Goal: Transaction & Acquisition: Purchase product/service

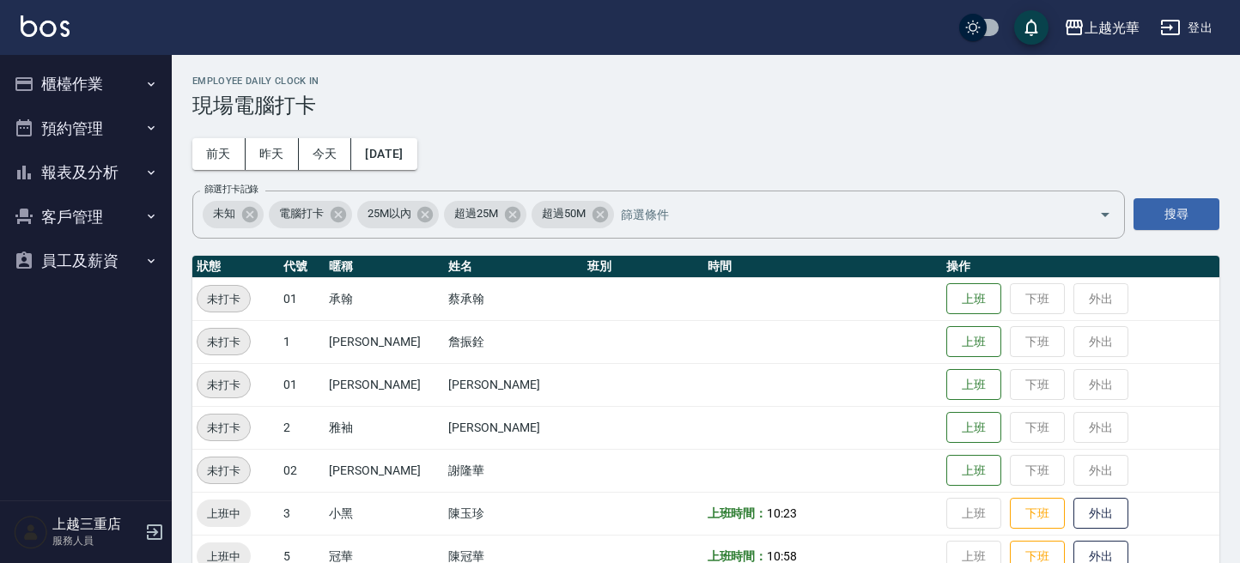
scroll to position [349, 0]
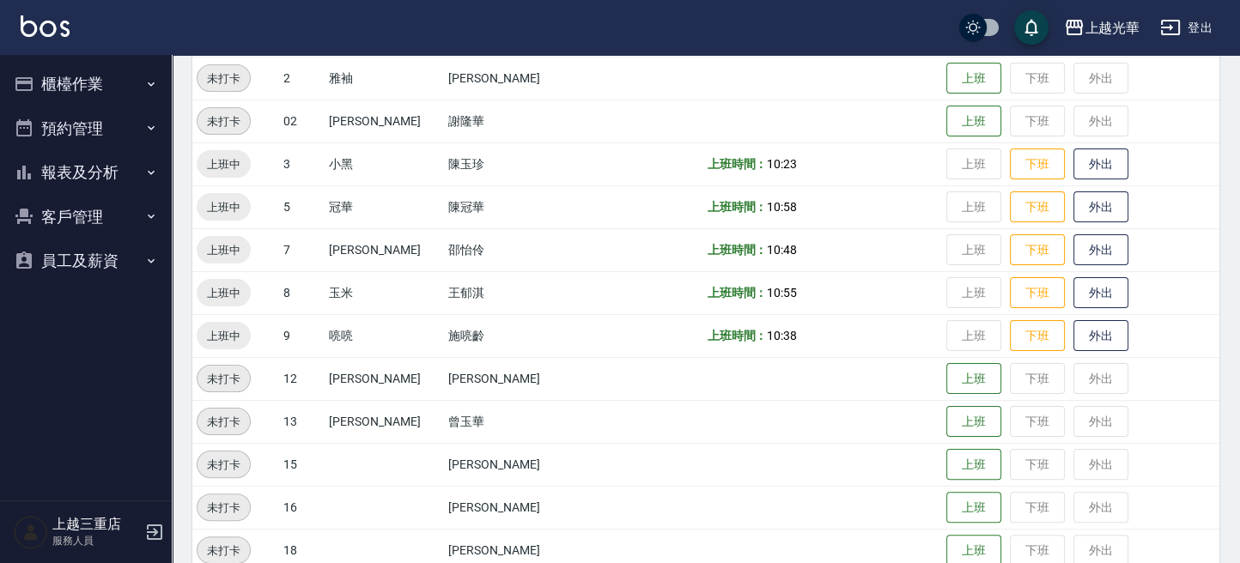
click at [69, 102] on button "櫃檯作業" at bounding box center [86, 84] width 158 height 45
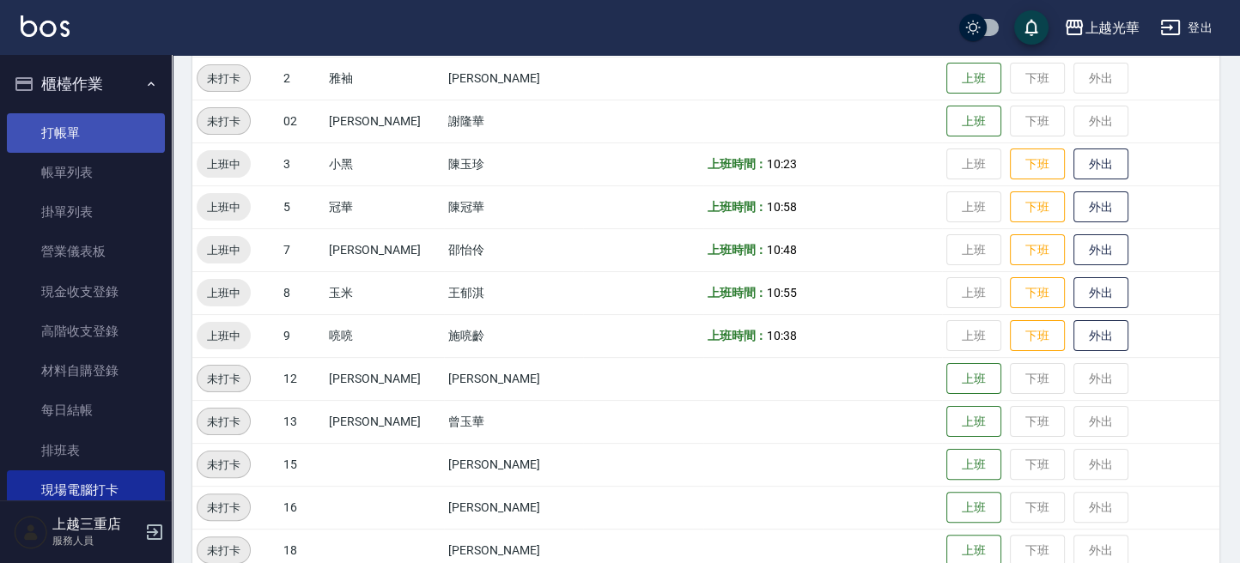
click at [70, 143] on link "打帳單" at bounding box center [86, 132] width 158 height 39
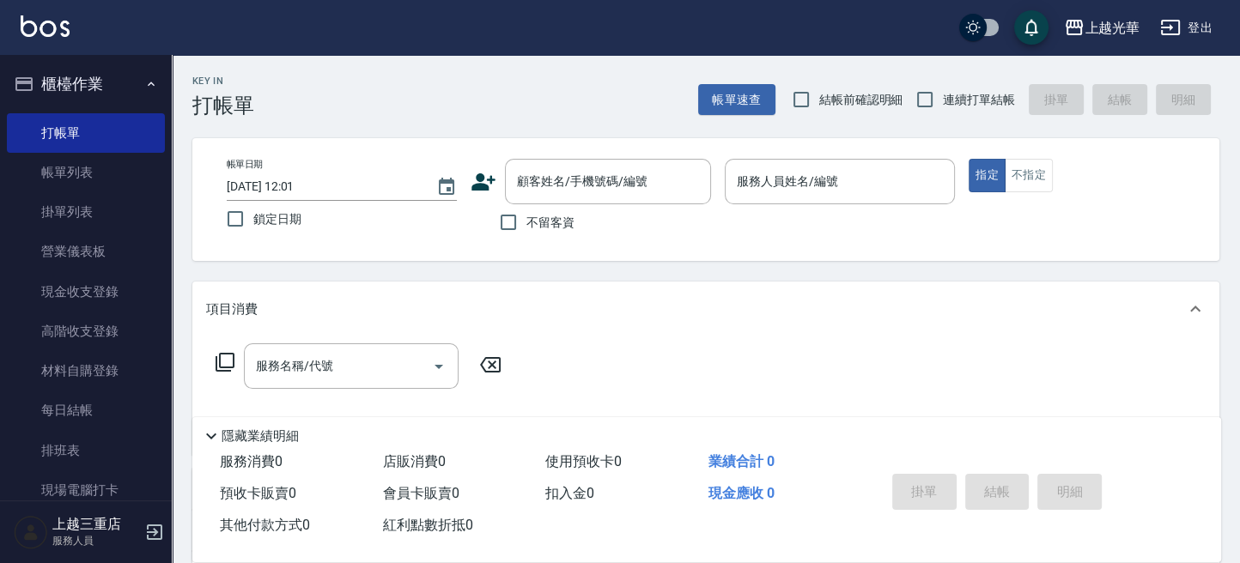
click at [539, 235] on label "不留客資" at bounding box center [532, 222] width 84 height 36
click at [526, 235] on input "不留客資" at bounding box center [508, 222] width 36 height 36
checkbox input "true"
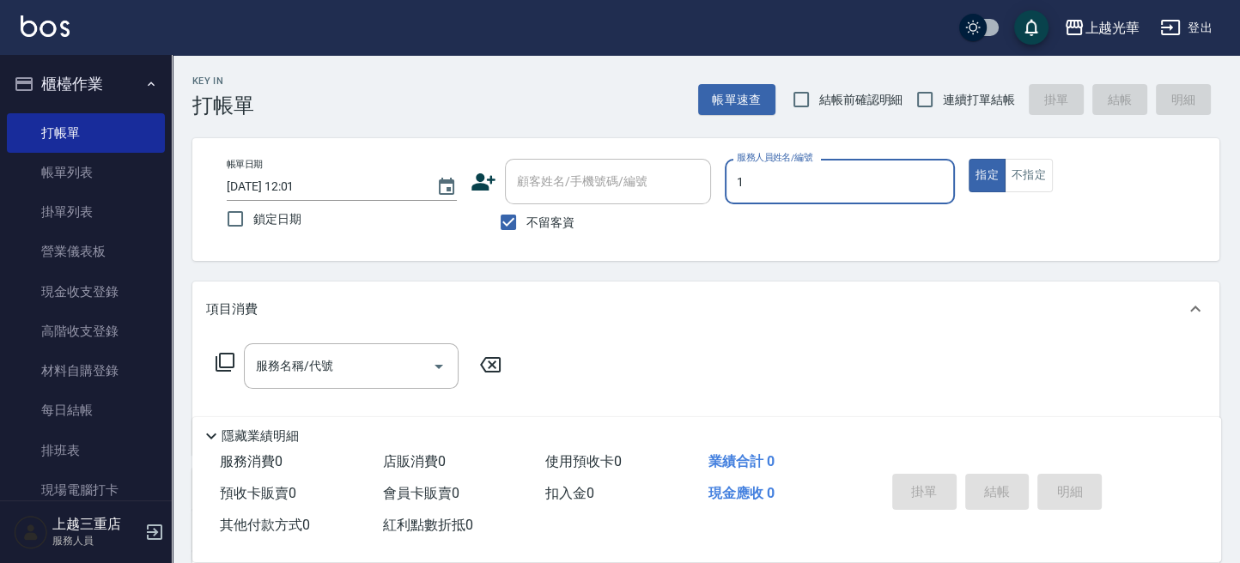
type input "1"
type button "true"
type input "小詹-1"
click at [323, 375] on input "服務名稱/代號" at bounding box center [338, 366] width 173 height 30
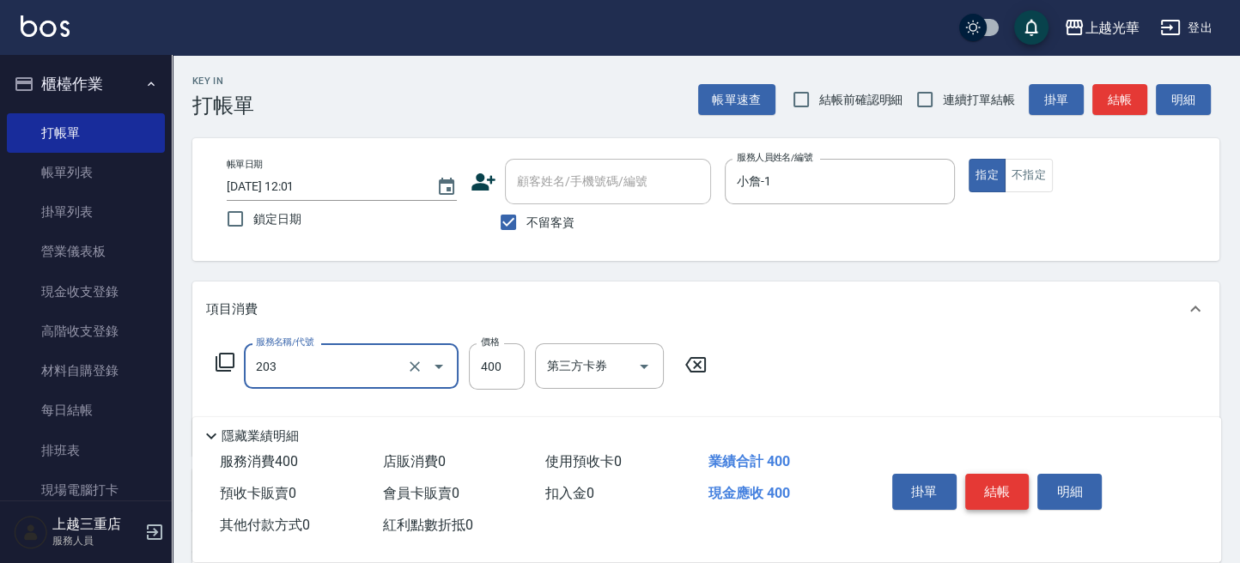
type input "指定單剪(203)"
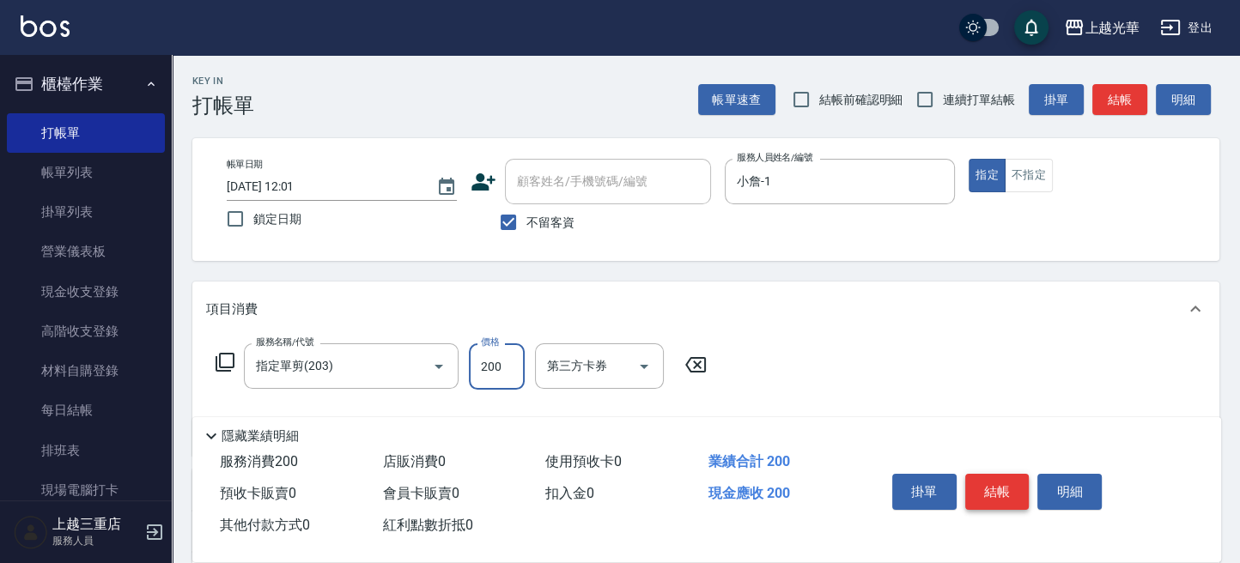
type input "200"
click at [1003, 493] on button "結帳" at bounding box center [997, 492] width 64 height 36
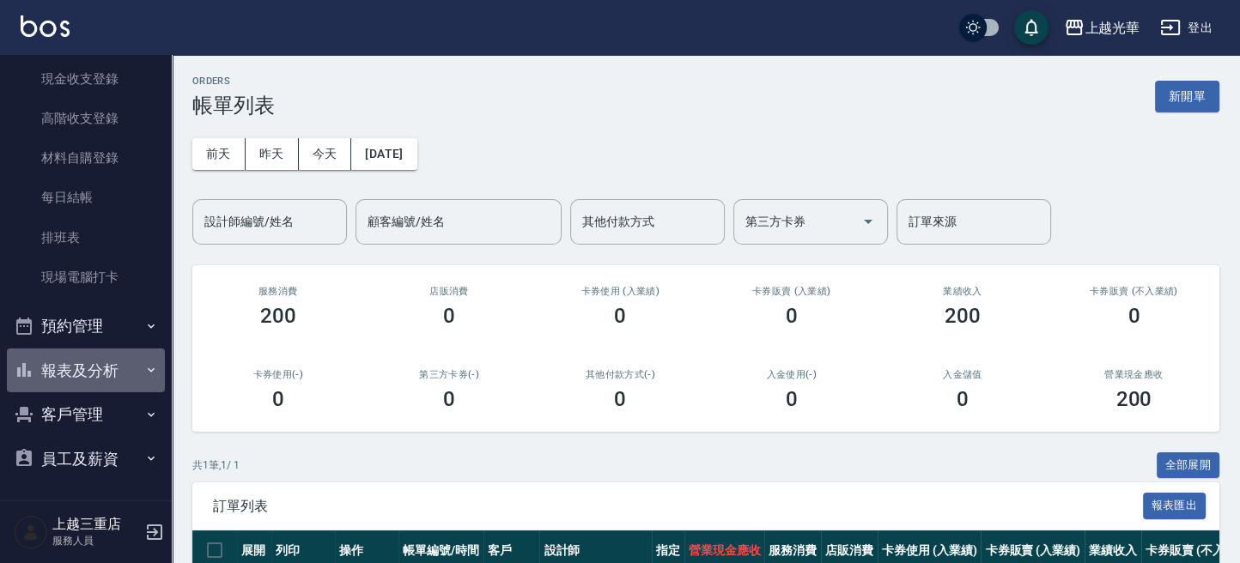
click at [107, 372] on button "報表及分析" at bounding box center [86, 371] width 158 height 45
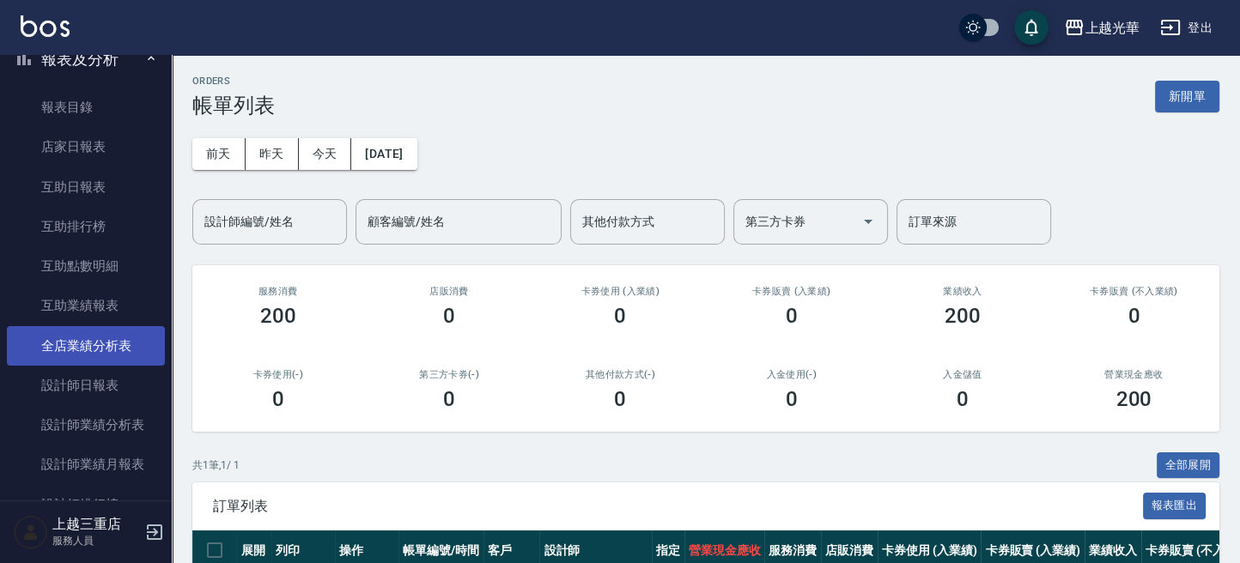
scroll to position [556, 0]
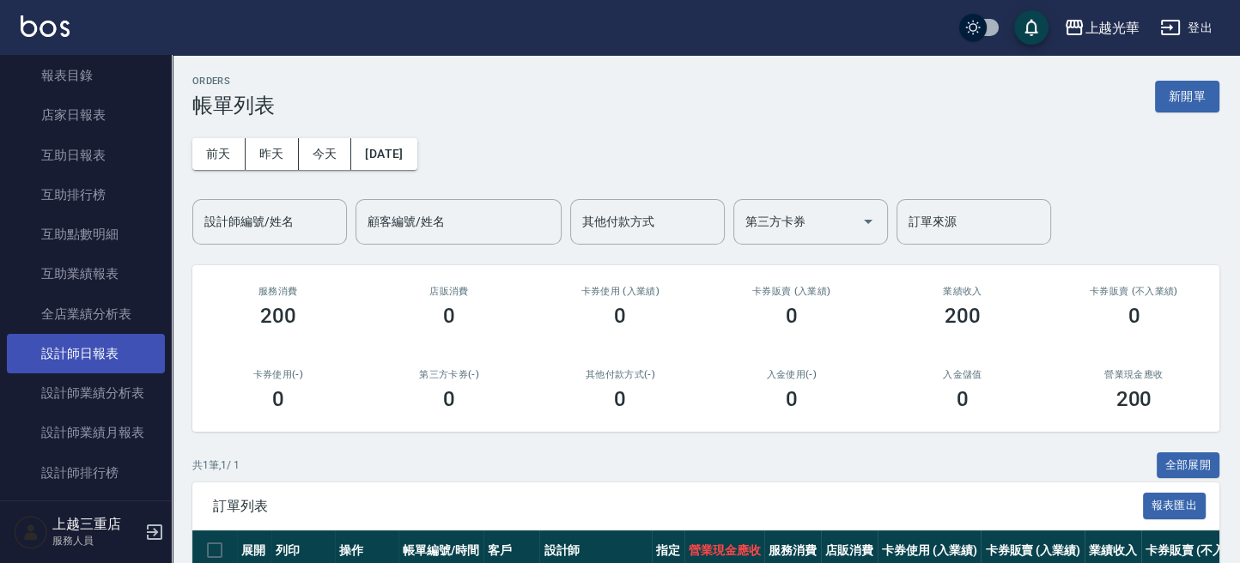
click at [103, 354] on link "設計師日報表" at bounding box center [86, 353] width 158 height 39
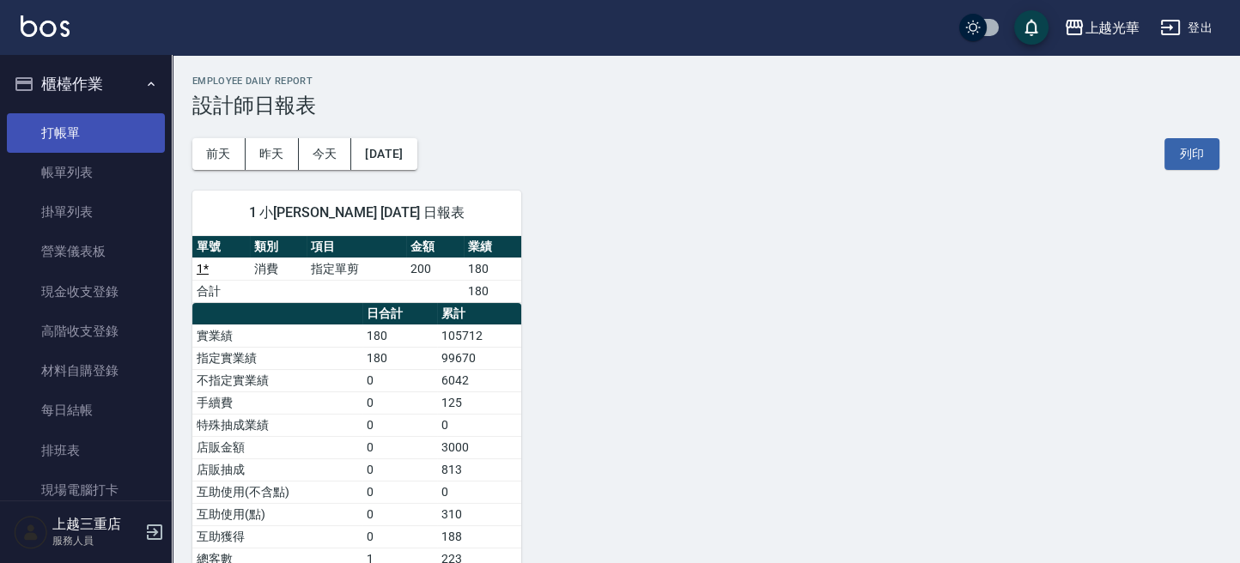
click at [58, 144] on link "打帳單" at bounding box center [86, 132] width 158 height 39
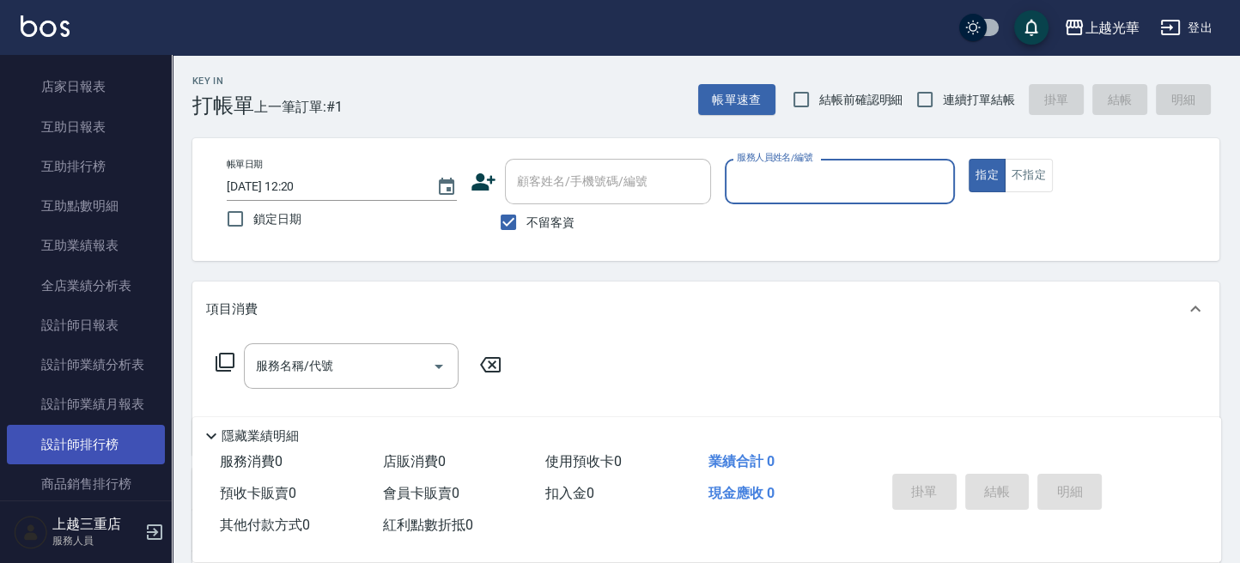
scroll to position [687, 0]
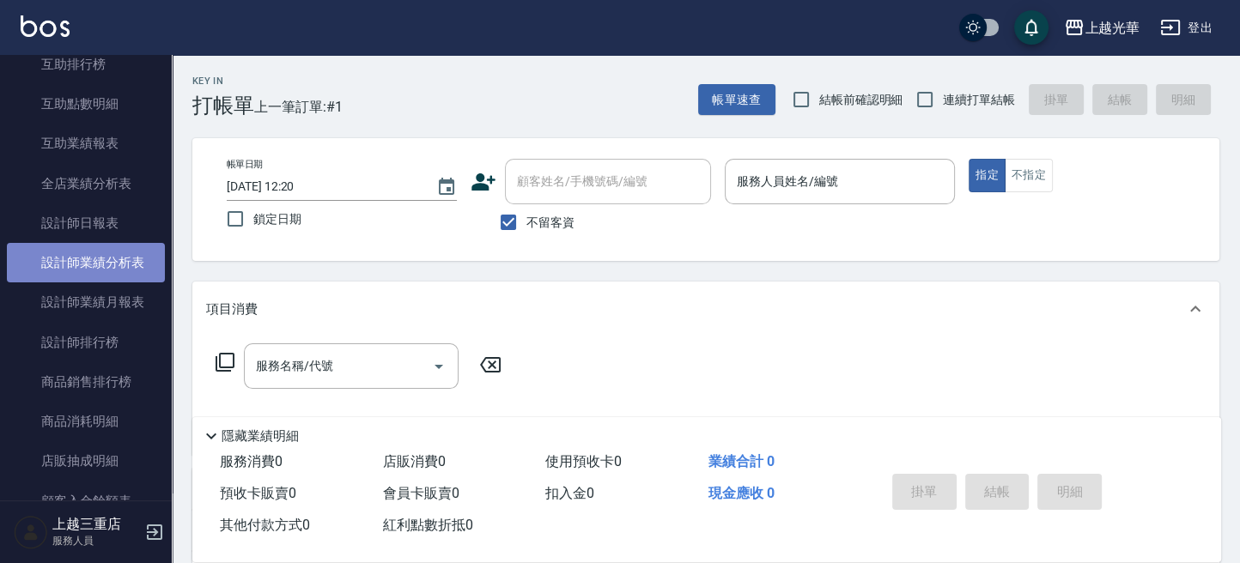
click at [116, 262] on link "設計師業績分析表" at bounding box center [86, 262] width 158 height 39
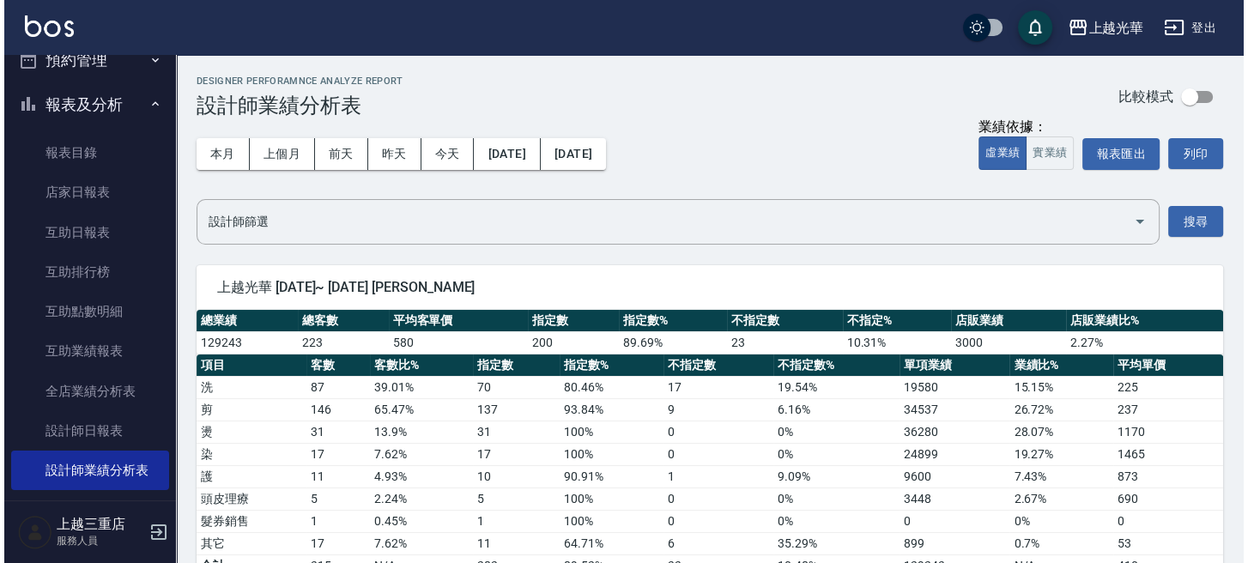
scroll to position [228, 0]
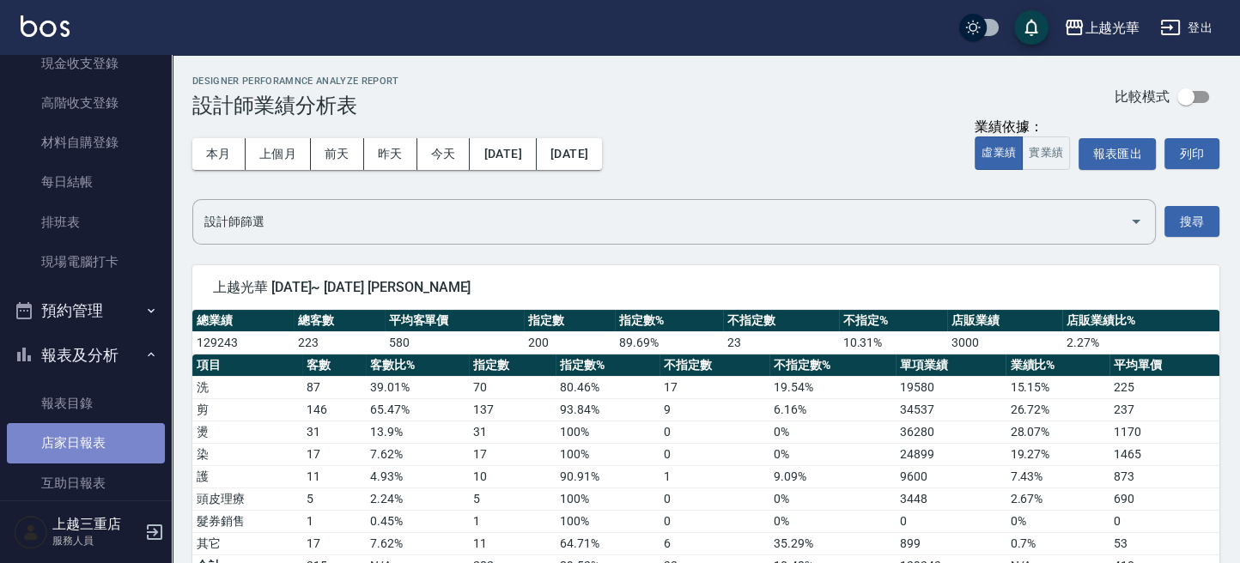
click at [90, 429] on link "店家日報表" at bounding box center [86, 442] width 158 height 39
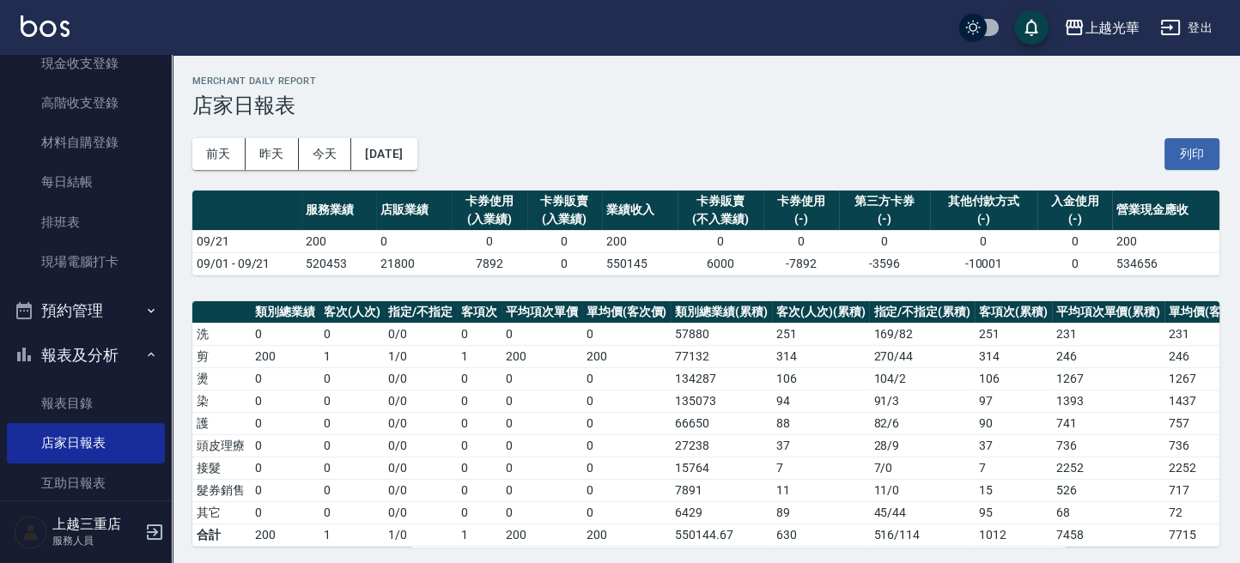
click at [416, 158] on button "[DATE]" at bounding box center [383, 154] width 65 height 32
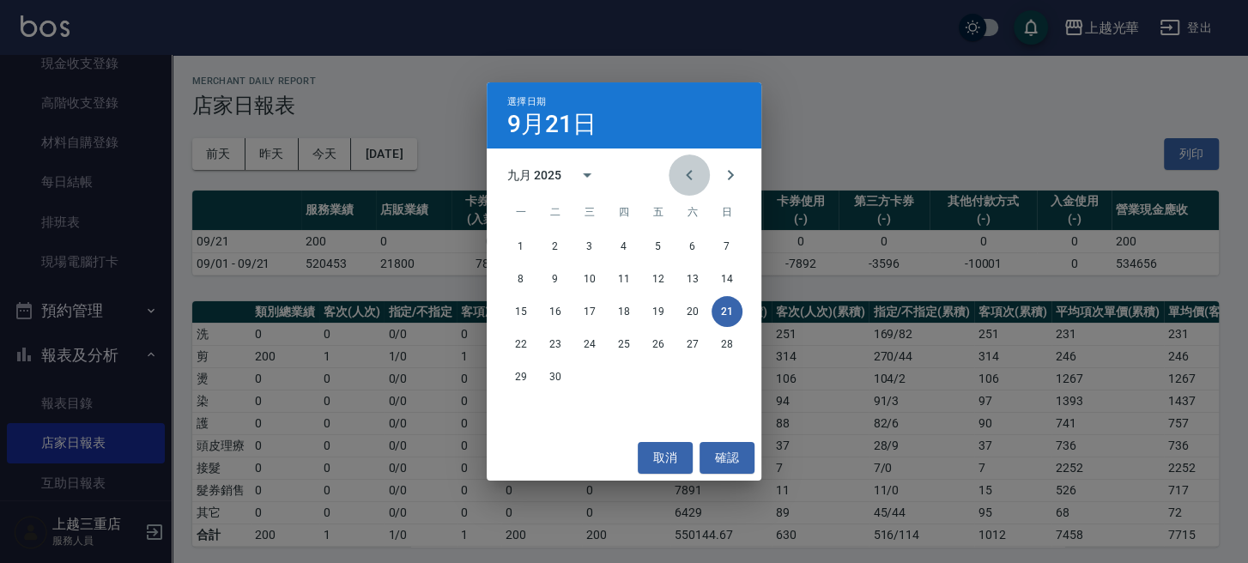
click at [687, 182] on icon "Previous month" at bounding box center [689, 175] width 21 height 21
click at [743, 387] on div "25 26 27 28 29 30 31" at bounding box center [624, 376] width 275 height 31
click at [736, 385] on button "31" at bounding box center [727, 376] width 31 height 31
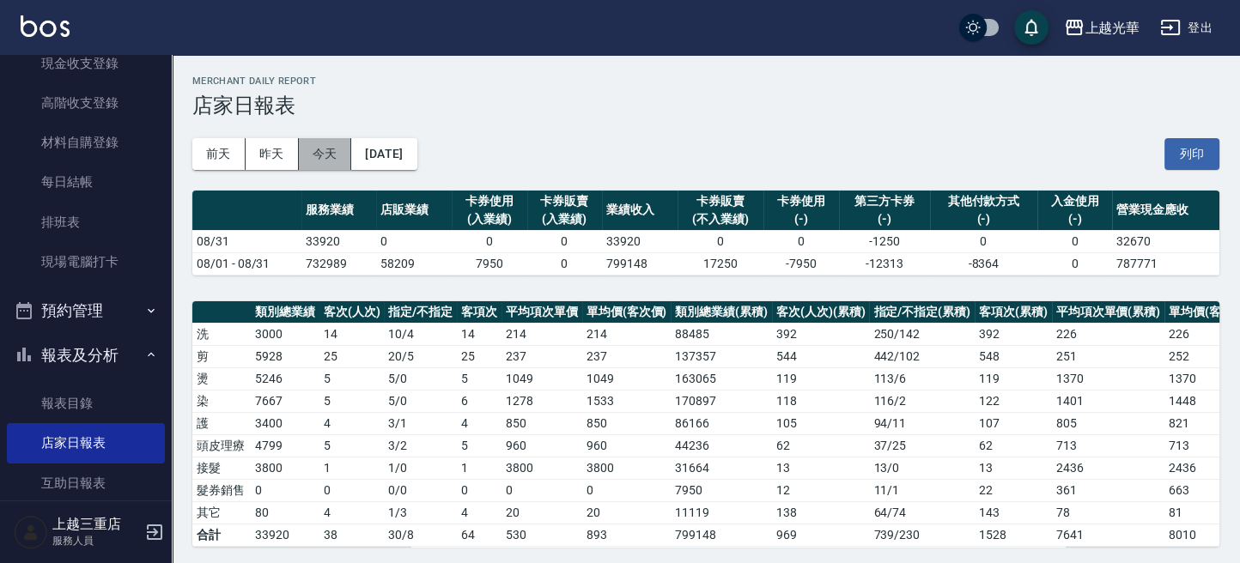
click at [324, 162] on button "今天" at bounding box center [325, 154] width 53 height 32
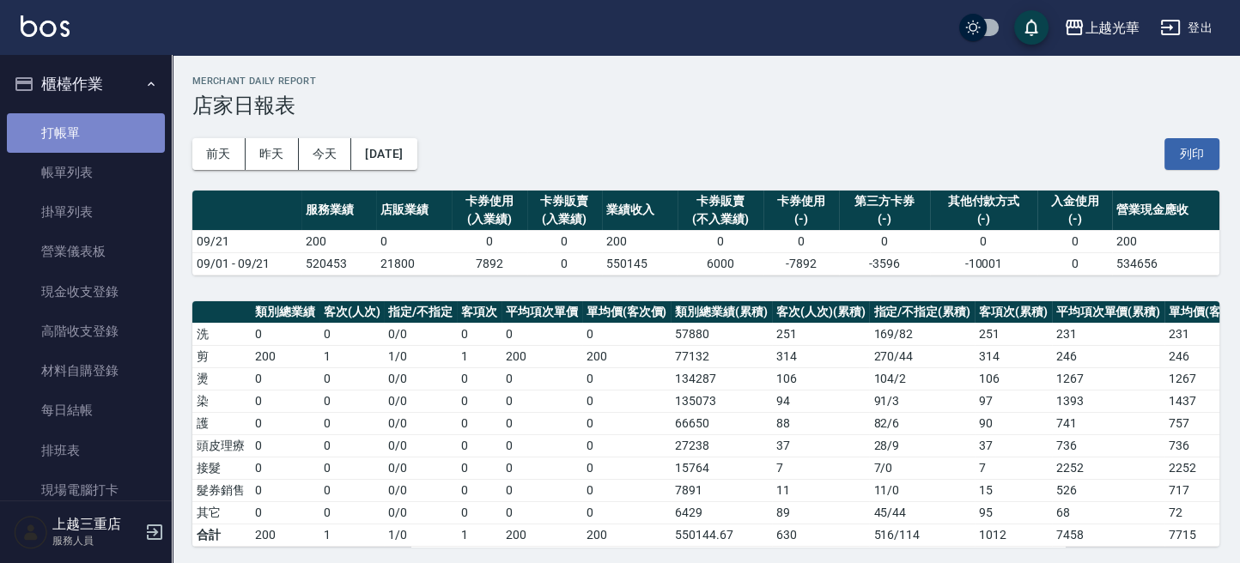
click at [92, 133] on link "打帳單" at bounding box center [86, 132] width 158 height 39
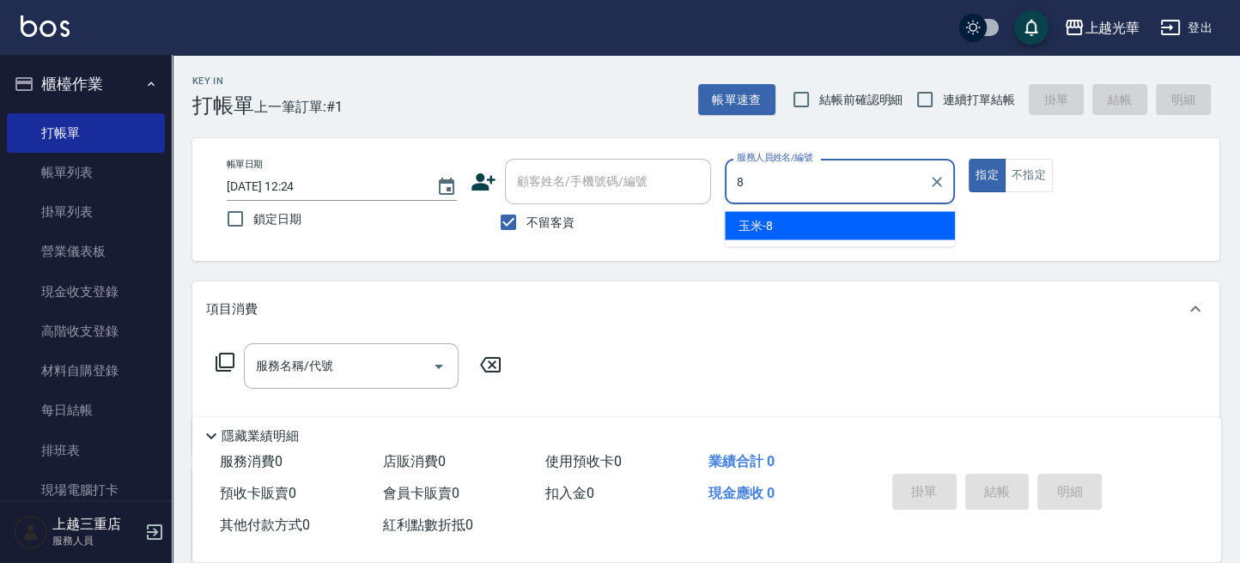
type input "玉米-8"
type button "true"
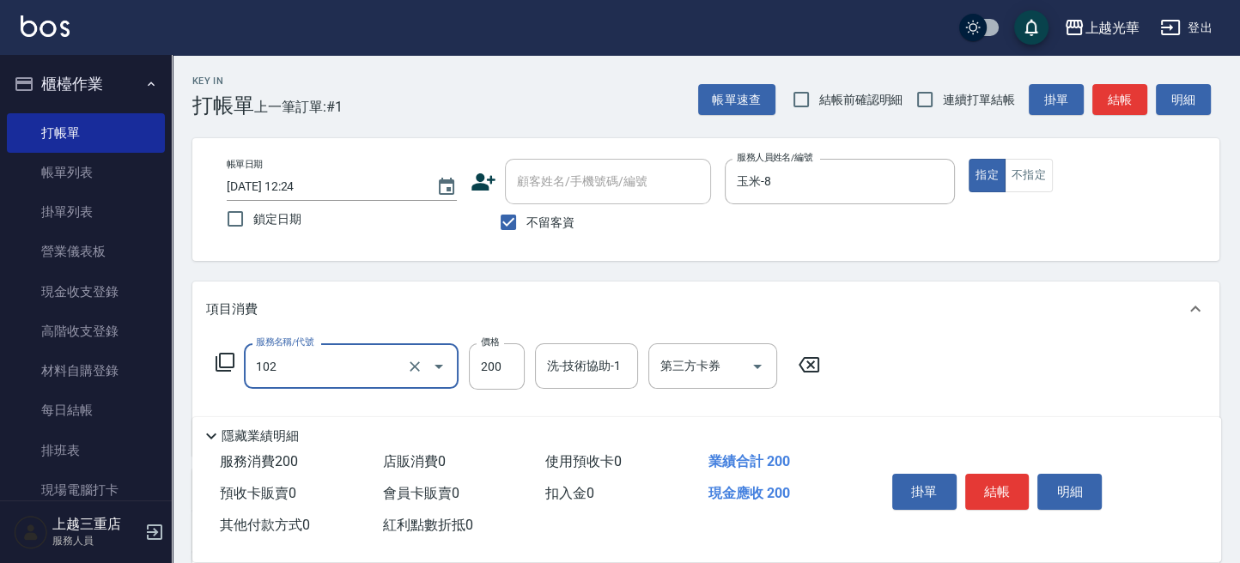
type input "指定洗髮(102)"
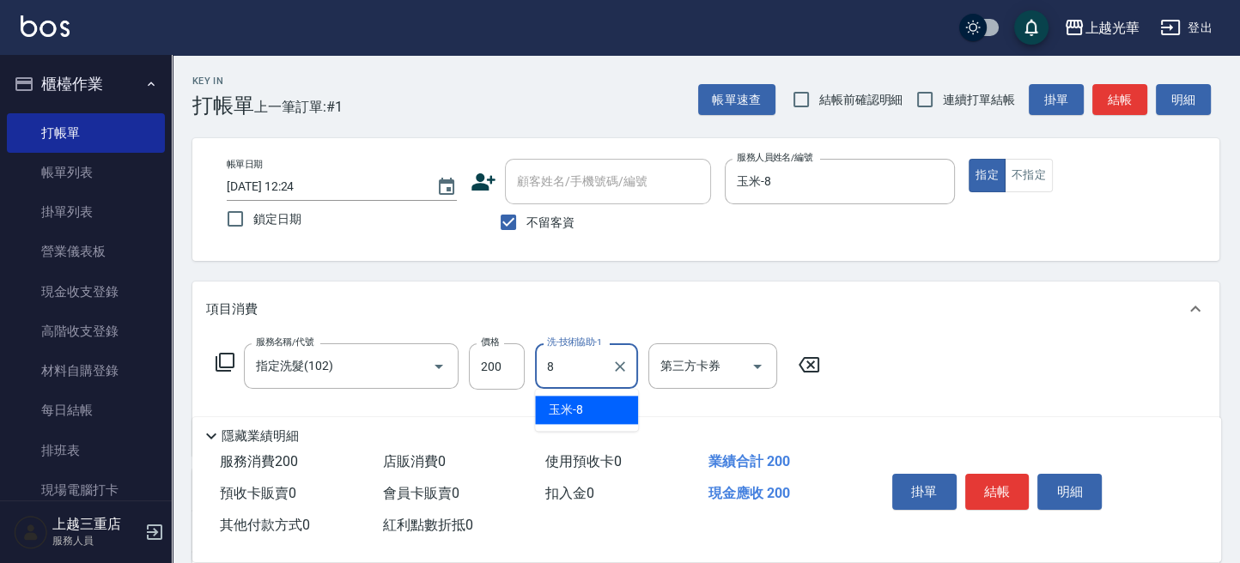
type input "玉米-8"
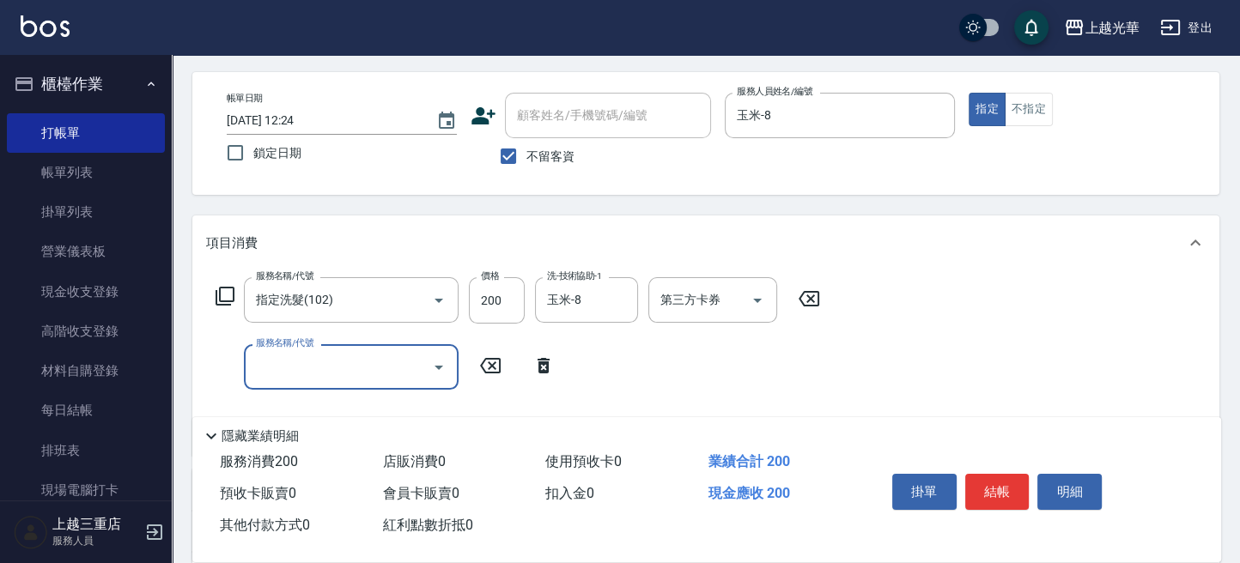
scroll to position [114, 0]
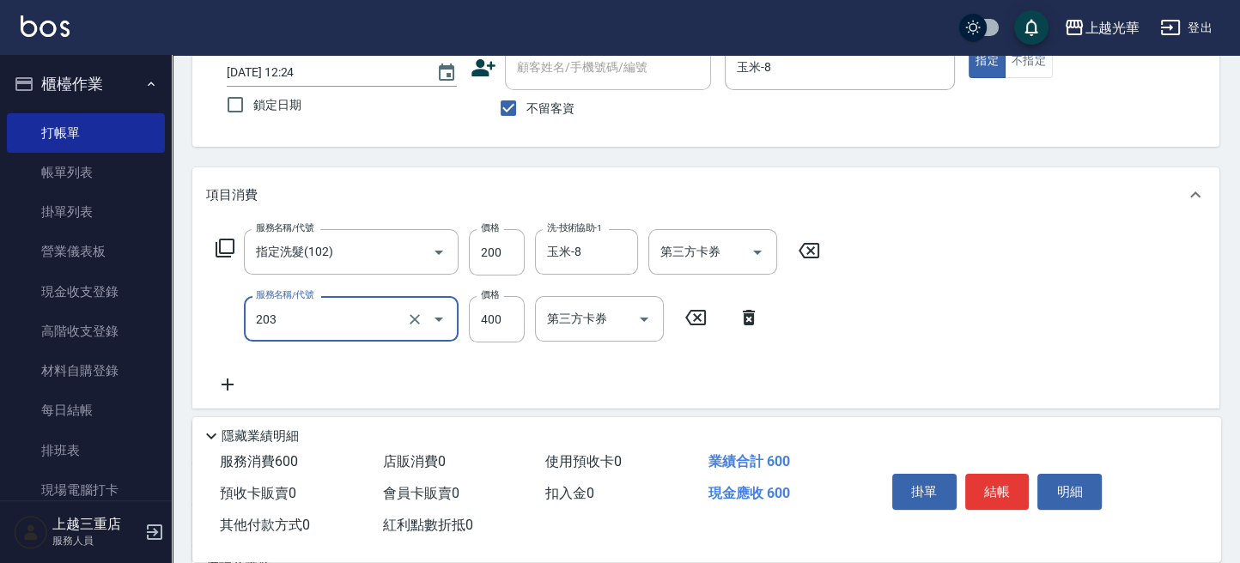
type input "指定單剪(203)"
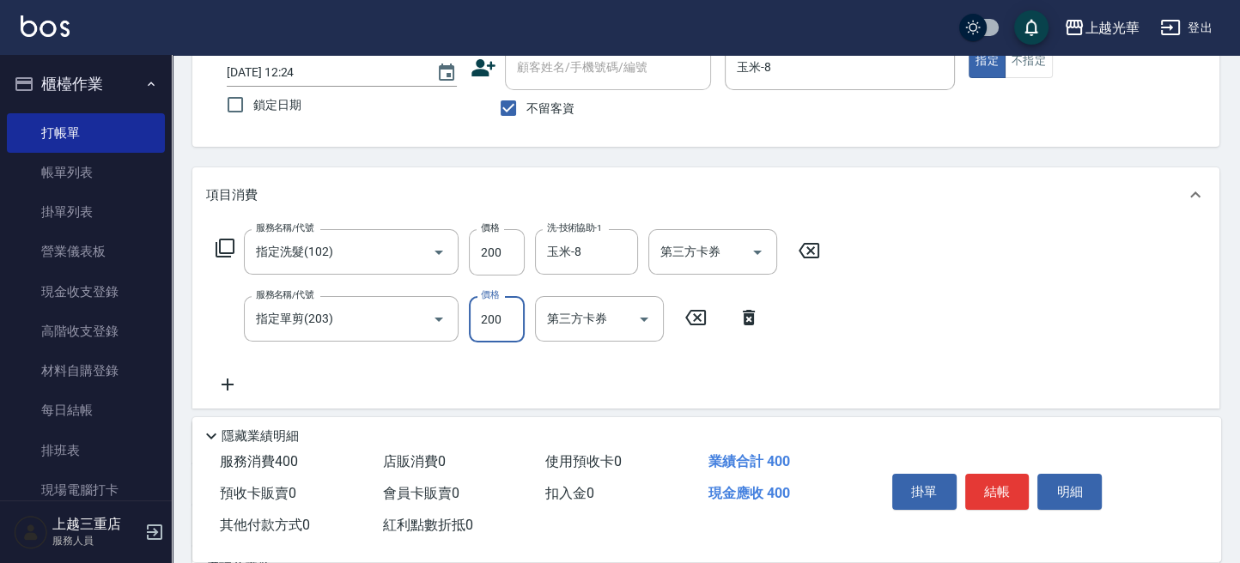
type input "200"
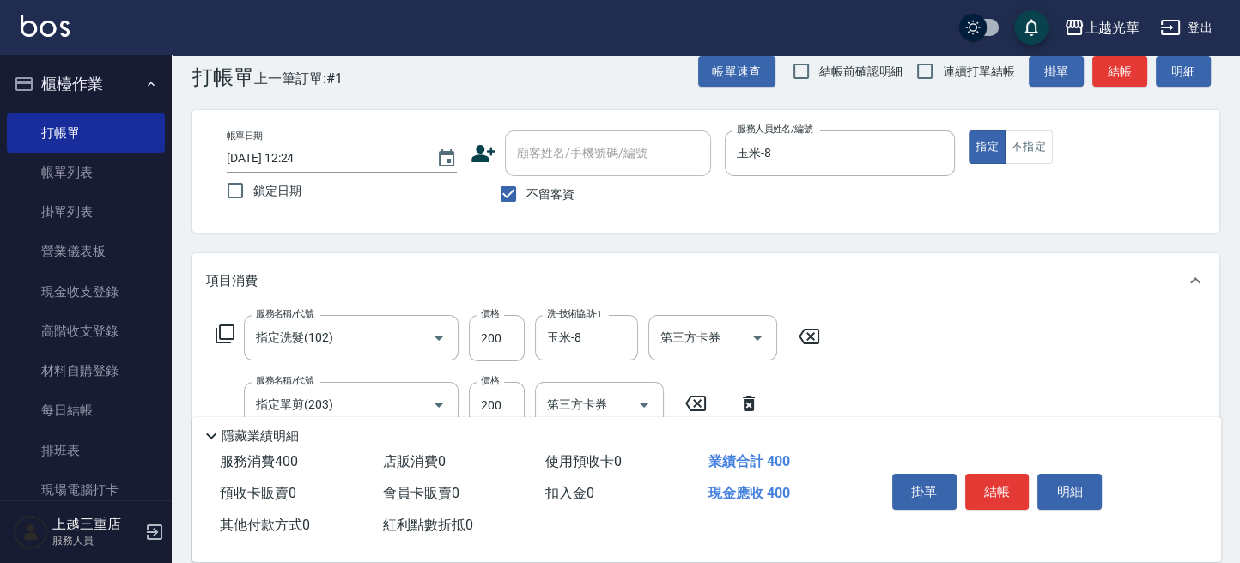
scroll to position [0, 0]
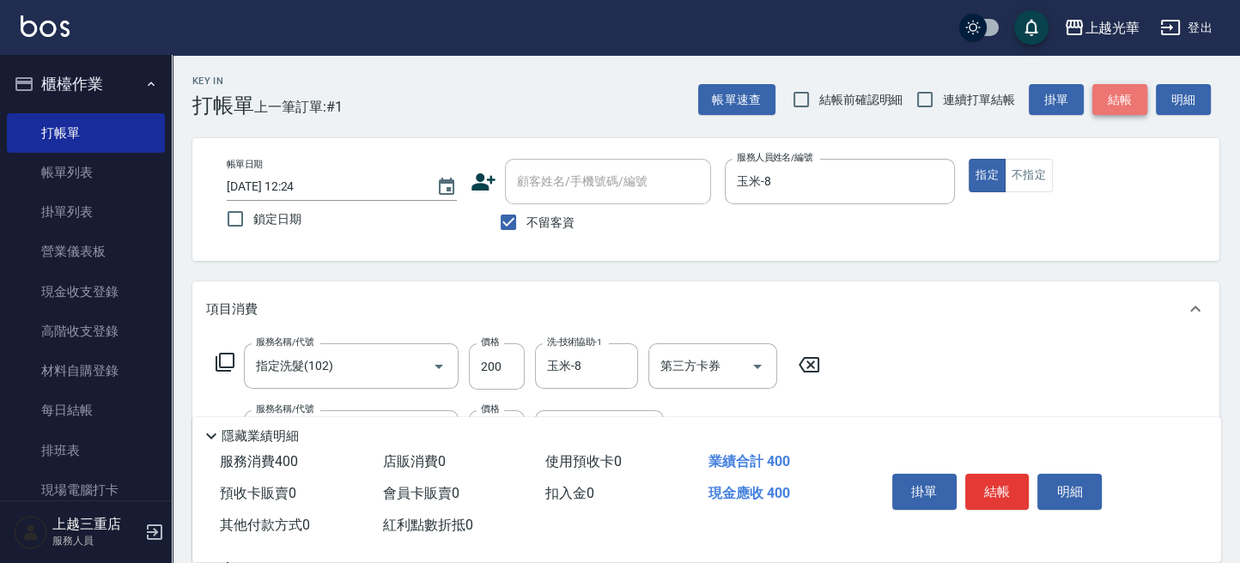
click at [1137, 110] on button "結帳" at bounding box center [1119, 100] width 55 height 32
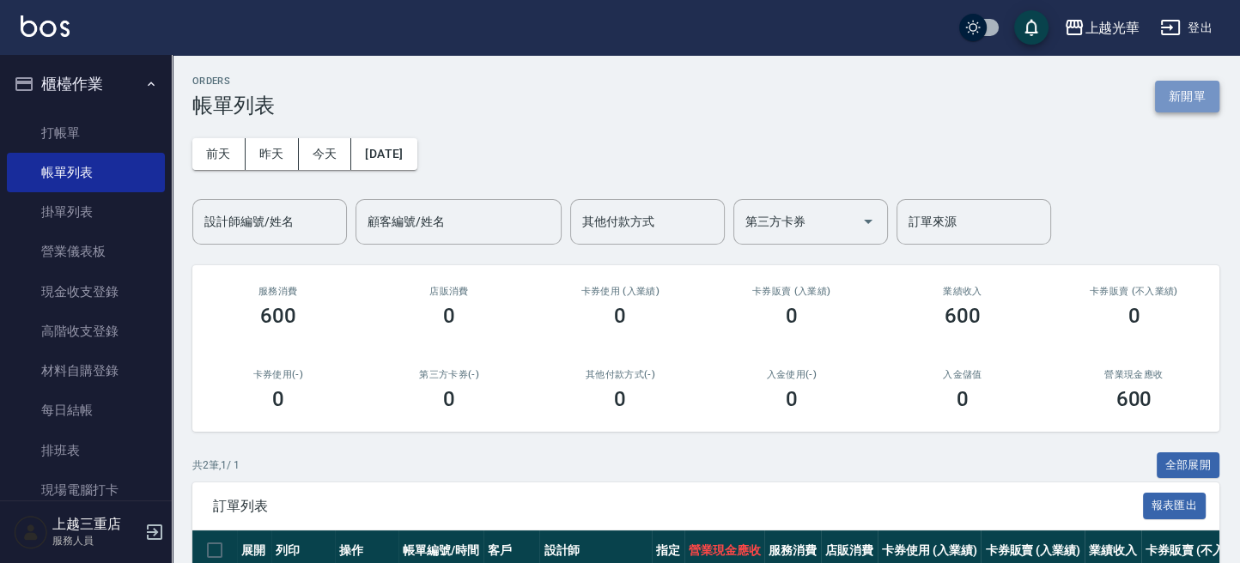
click at [1155, 92] on button "新開單" at bounding box center [1187, 97] width 64 height 32
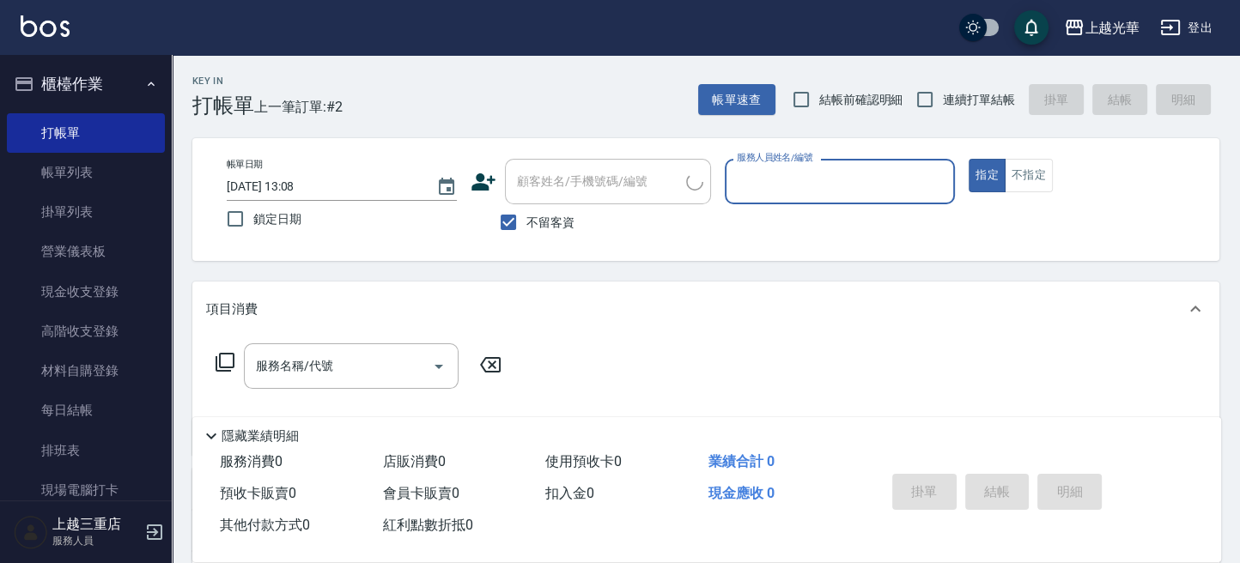
click at [815, 186] on input "服務人員姓名/編號" at bounding box center [839, 182] width 215 height 30
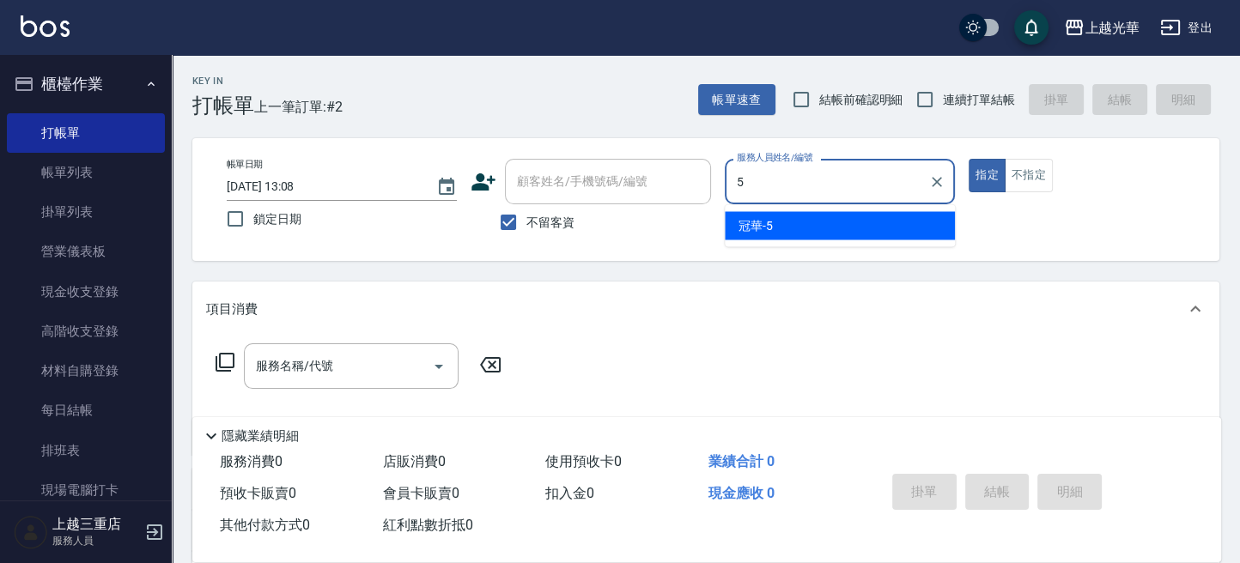
type input "冠華-5"
type button "true"
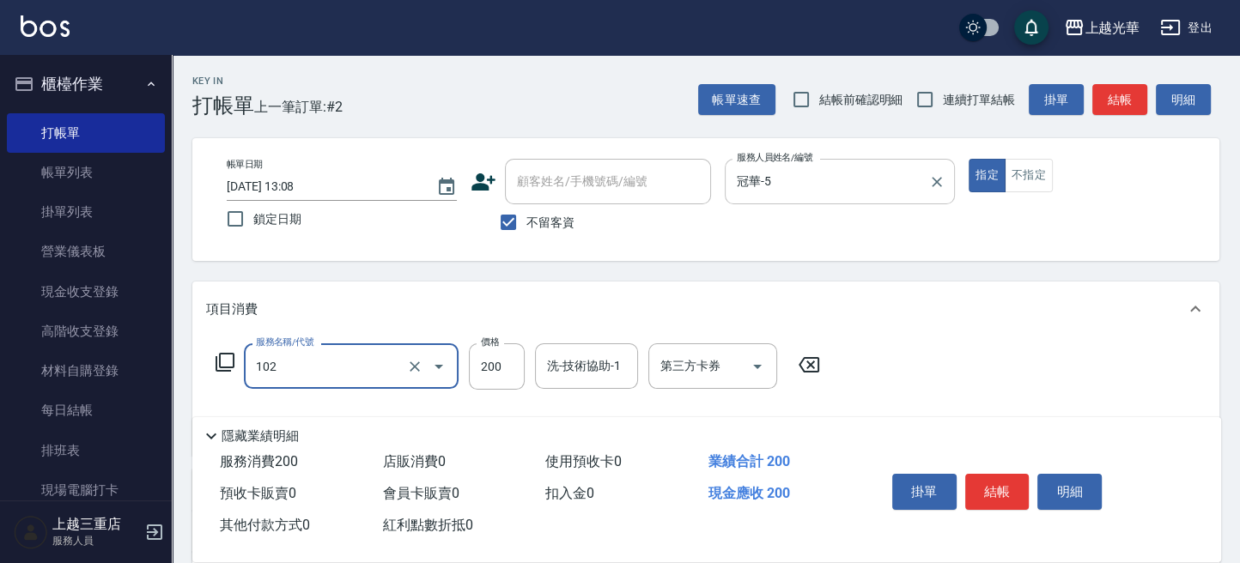
type input "指定洗髮(102)"
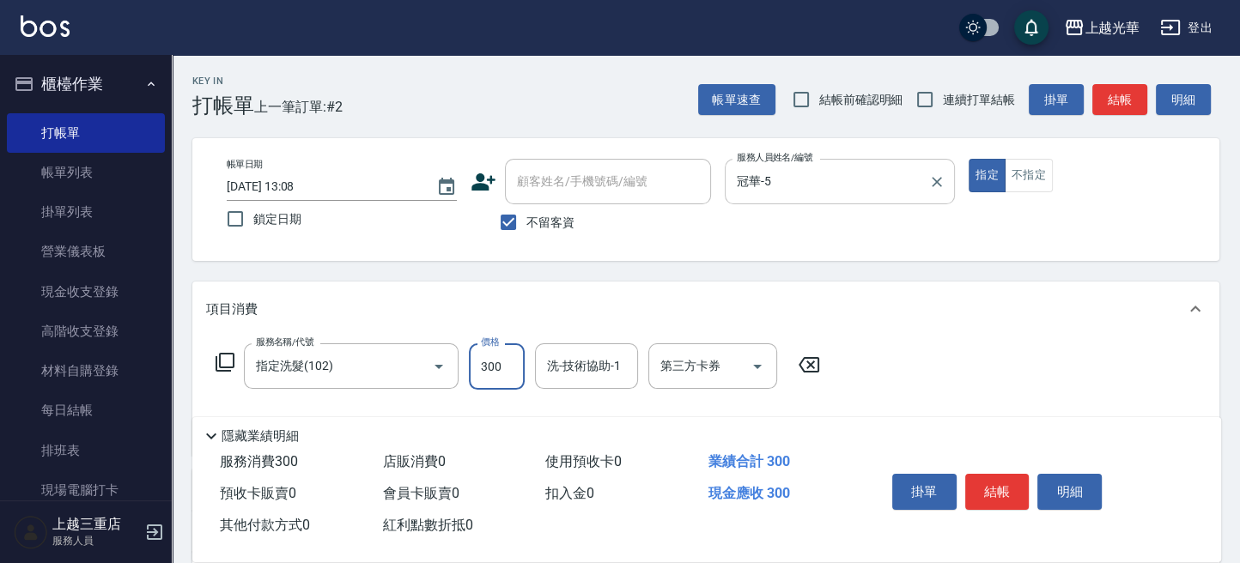
type input "300"
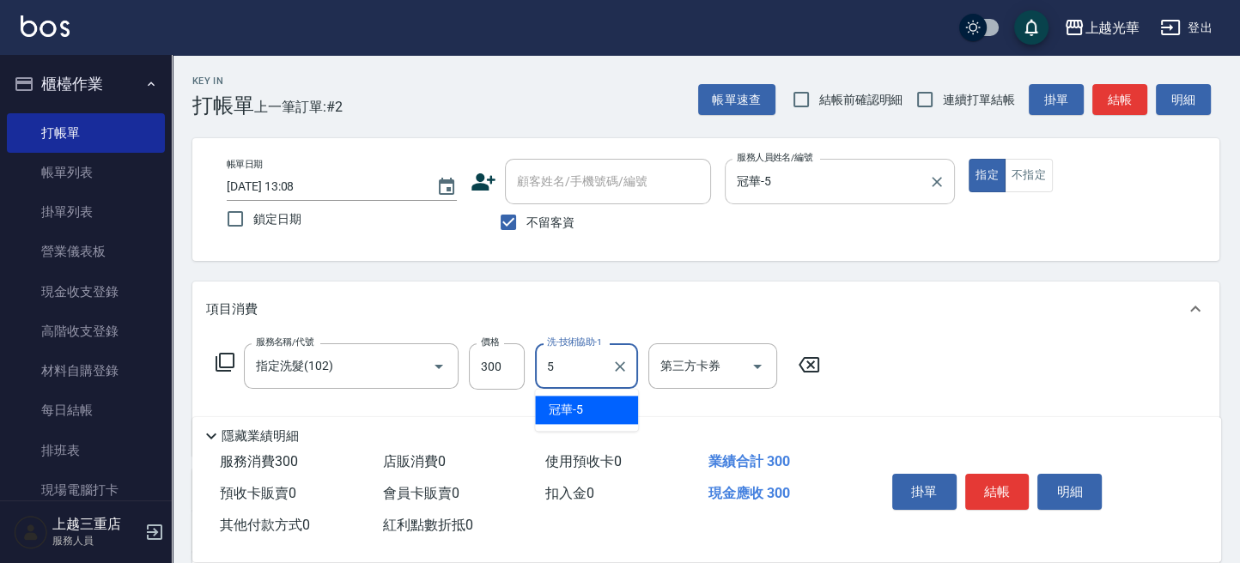
type input "冠華-5"
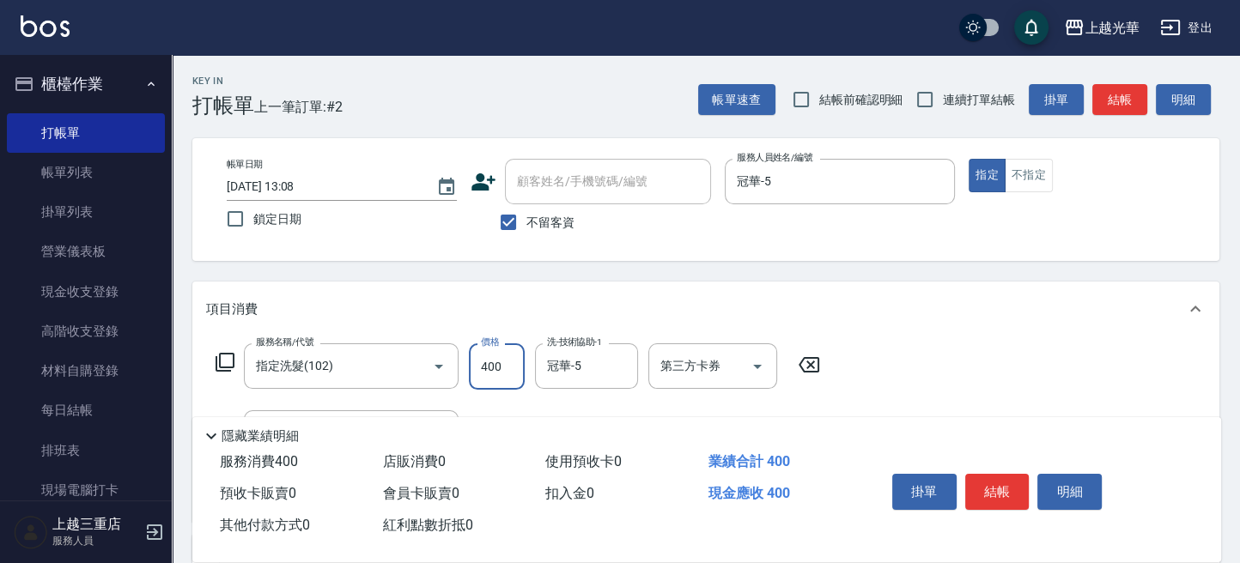
type input "400"
drag, startPoint x: 1137, startPoint y: 227, endPoint x: 1134, endPoint y: 111, distance: 115.9
click at [1137, 227] on div "帳單日期 [DATE] 13:08 鎖定日期 顧客姓名/手機號碼/編號 顧客姓名/手機號碼/編號 不留客資 服務人員姓名/編號 冠華-5 服務人員姓名/編號 …" at bounding box center [705, 200] width 985 height 82
click at [1113, 98] on button "結帳" at bounding box center [1119, 100] width 55 height 32
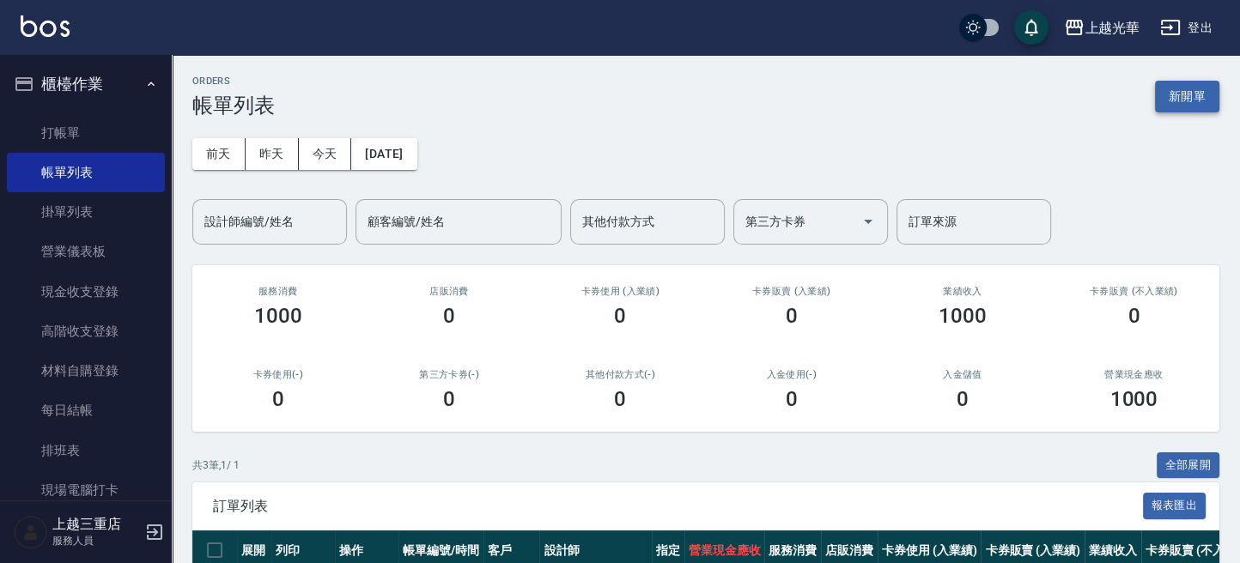
click at [1199, 111] on button "新開單" at bounding box center [1187, 97] width 64 height 32
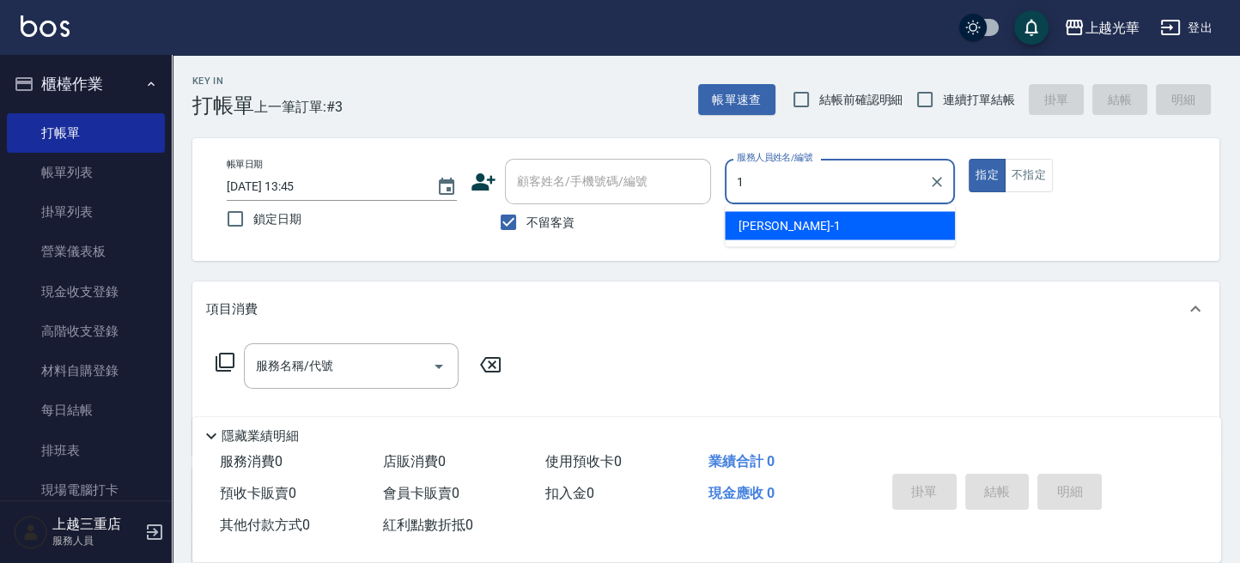
type input "小詹-1"
type button "true"
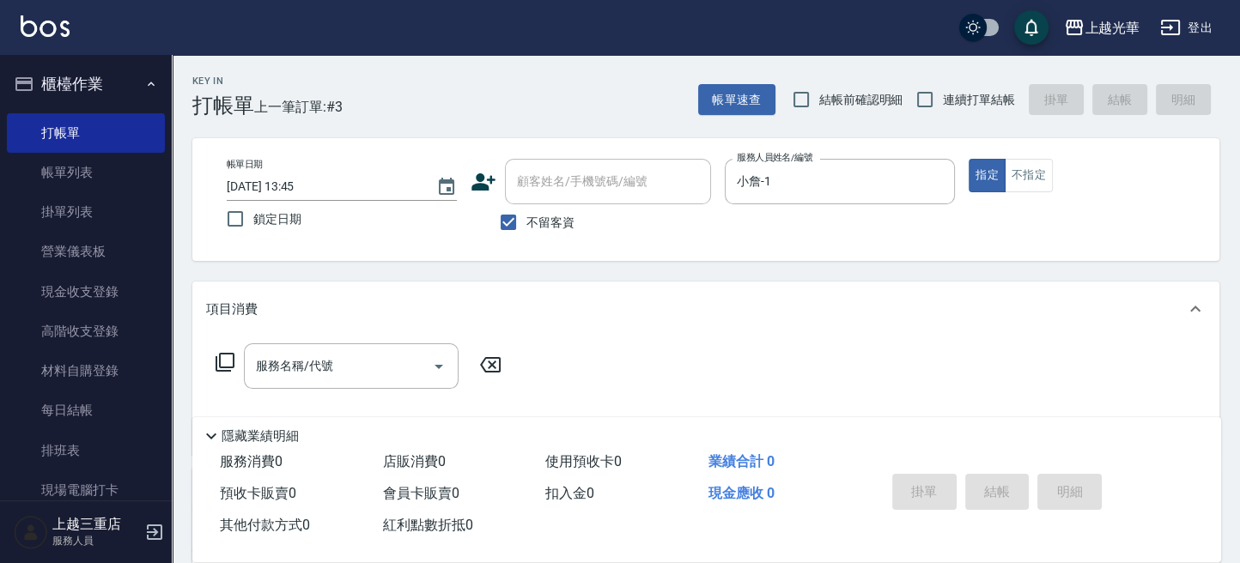
click at [959, 92] on span "連續打單結帳" at bounding box center [979, 100] width 72 height 18
click at [943, 92] on input "連續打單結帳" at bounding box center [925, 100] width 36 height 36
checkbox input "true"
click at [297, 372] on input "服務名稱/代號" at bounding box center [338, 366] width 173 height 30
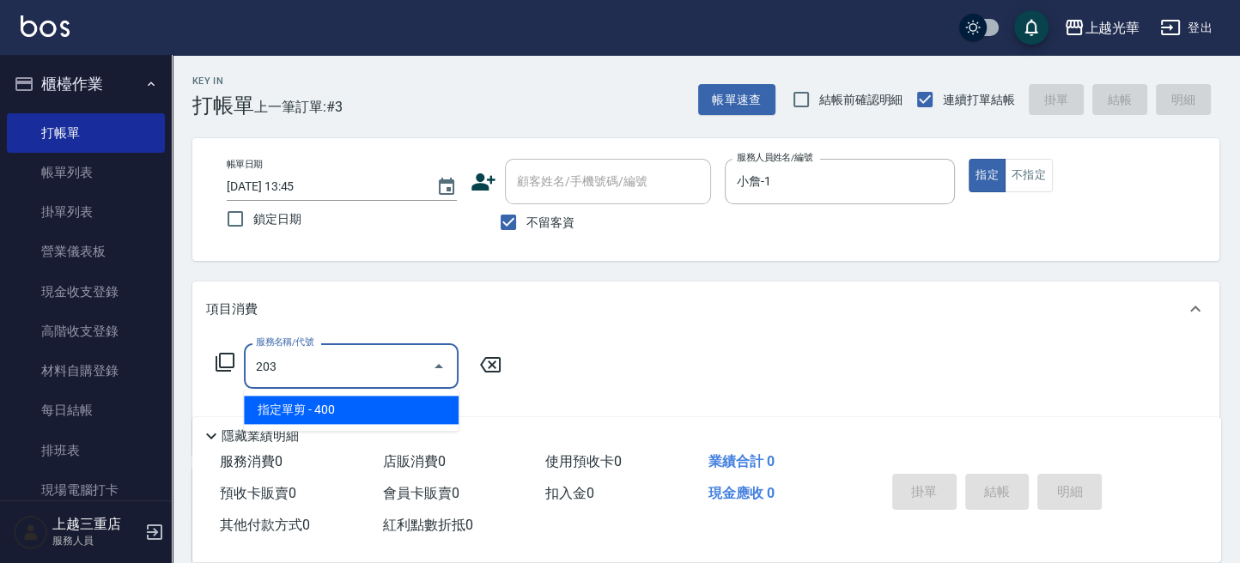
type input "指定單剪(203)"
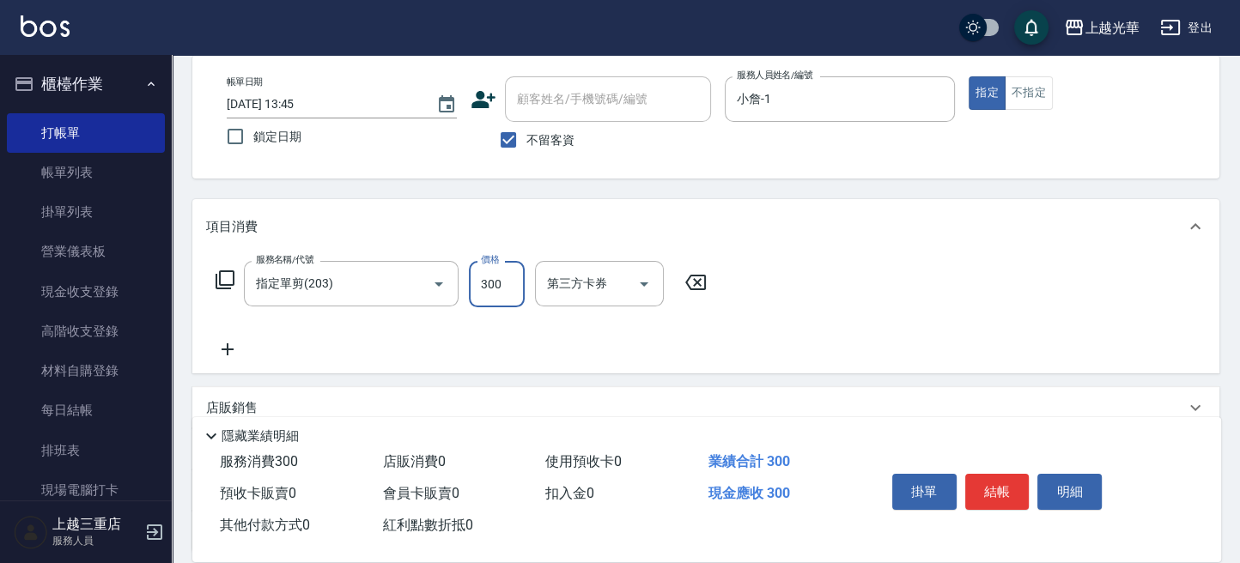
scroll to position [114, 0]
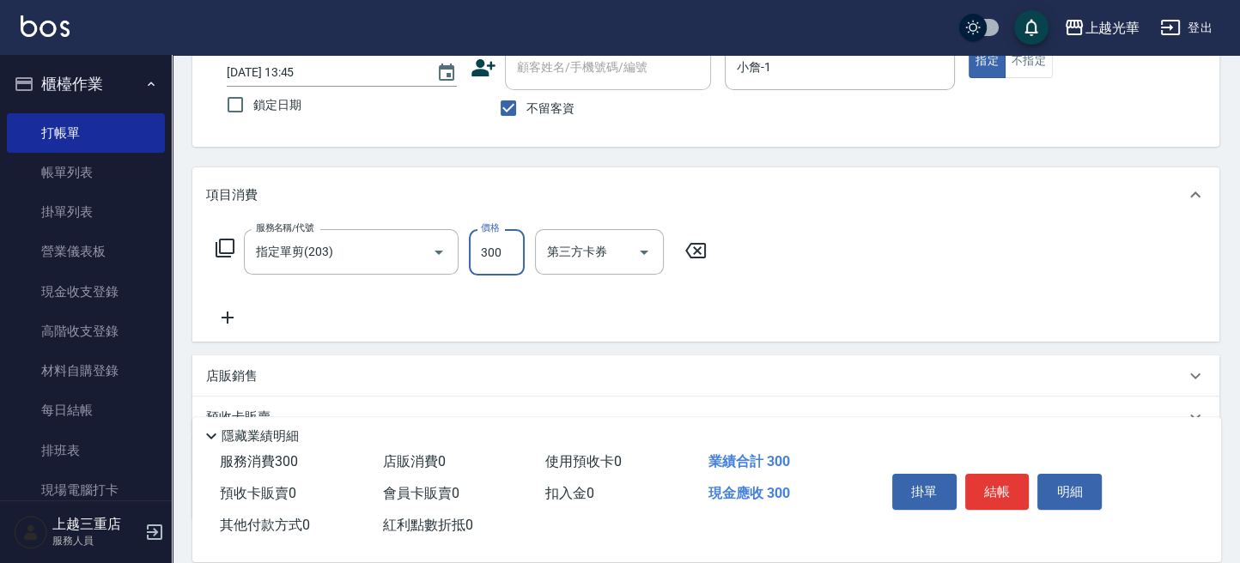
type input "300"
click at [236, 312] on icon at bounding box center [227, 317] width 43 height 21
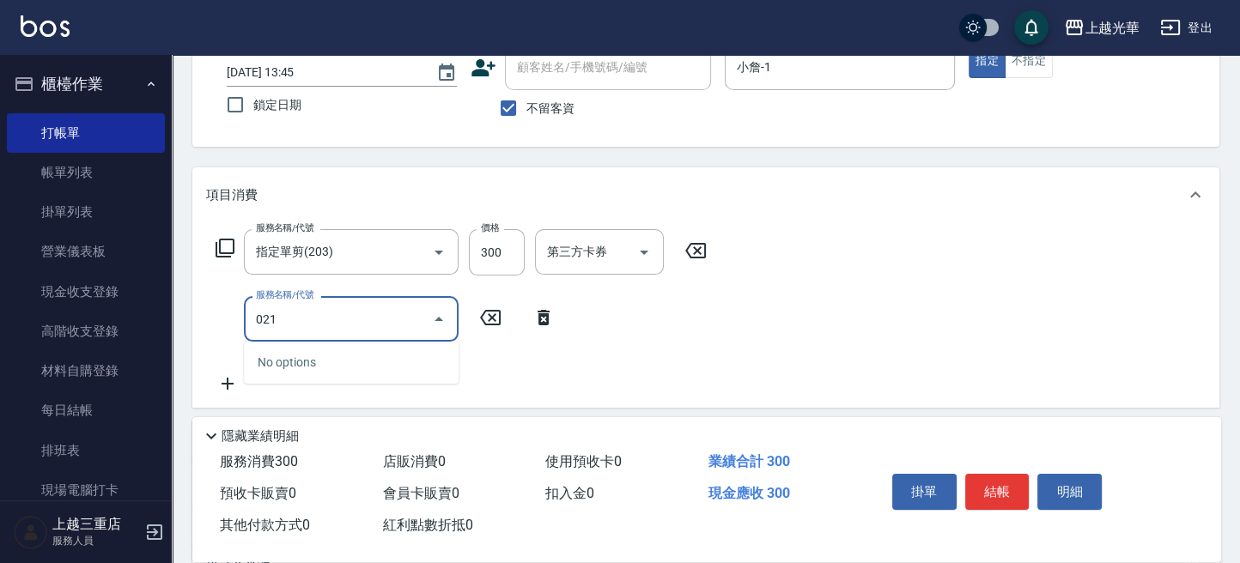
drag, startPoint x: 339, startPoint y: 322, endPoint x: 250, endPoint y: 325, distance: 89.3
click at [71, 273] on div "上越光華 登出 櫃檯作業 打帳單 帳單列表 掛單列表 營業儀表板 現金收支登錄 高階收支登錄 材料自購登錄 每日結帳 排班表 現場電腦打卡 預約管理 預約管理…" at bounding box center [620, 317] width 1240 height 863
type input "指定洗髮(102)"
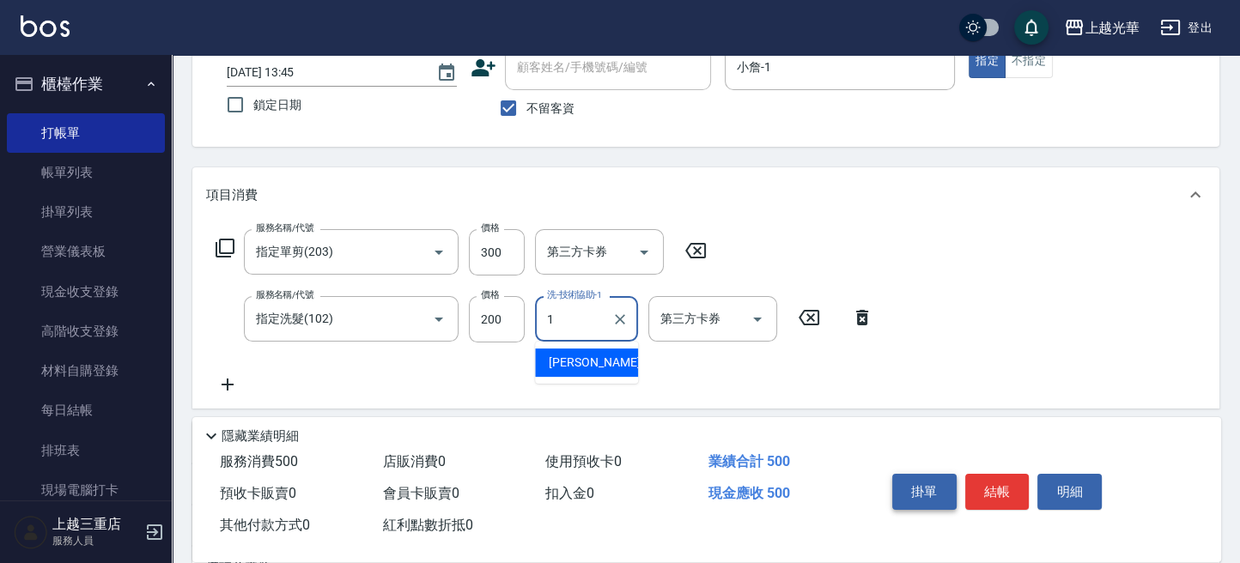
type input "小詹-1"
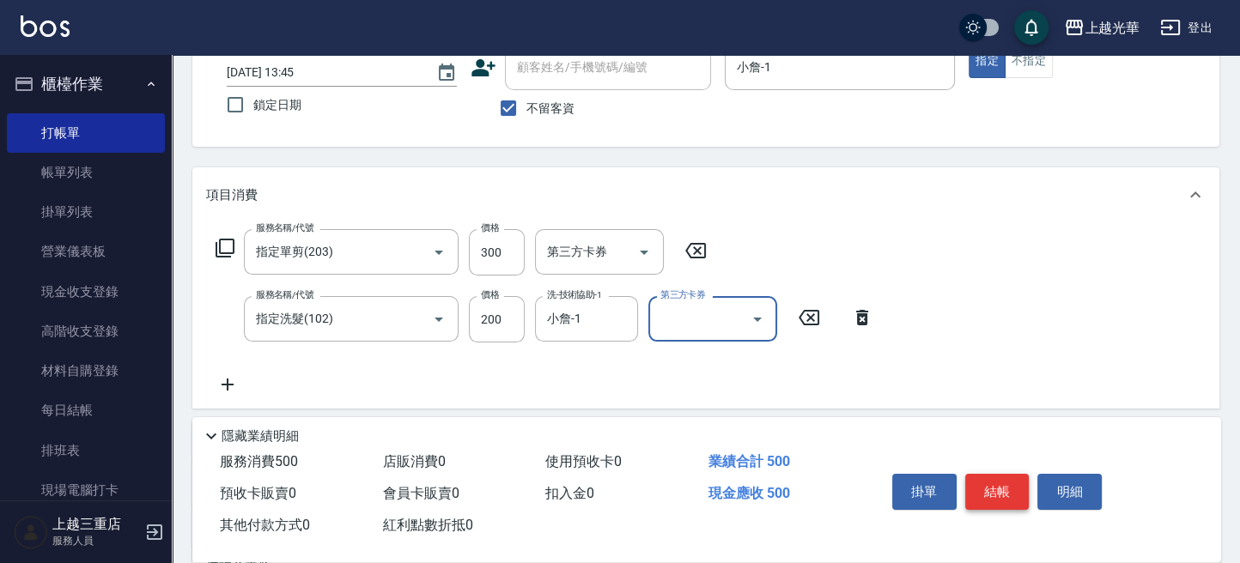
click at [967, 482] on button "結帳" at bounding box center [997, 492] width 64 height 36
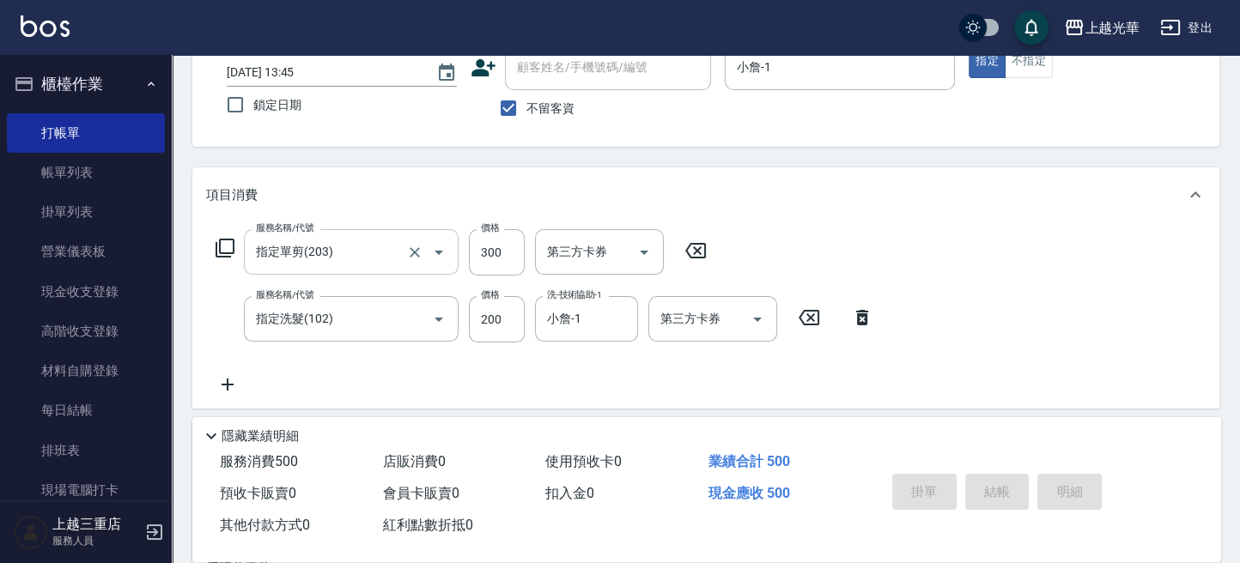
type input "[DATE] 13:46"
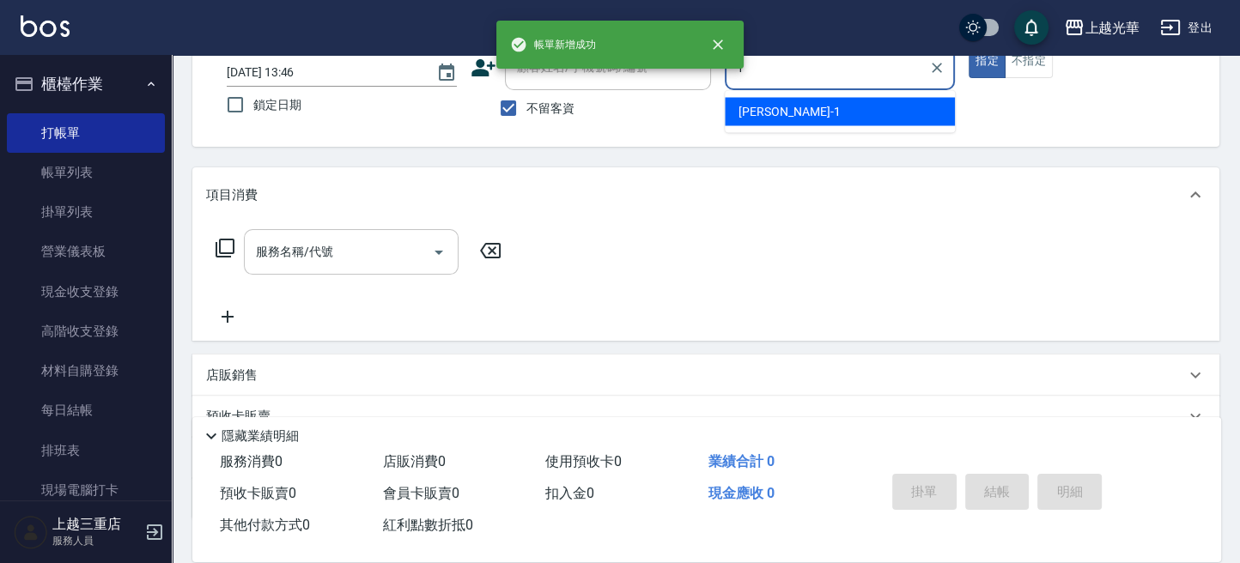
type input "小詹-1"
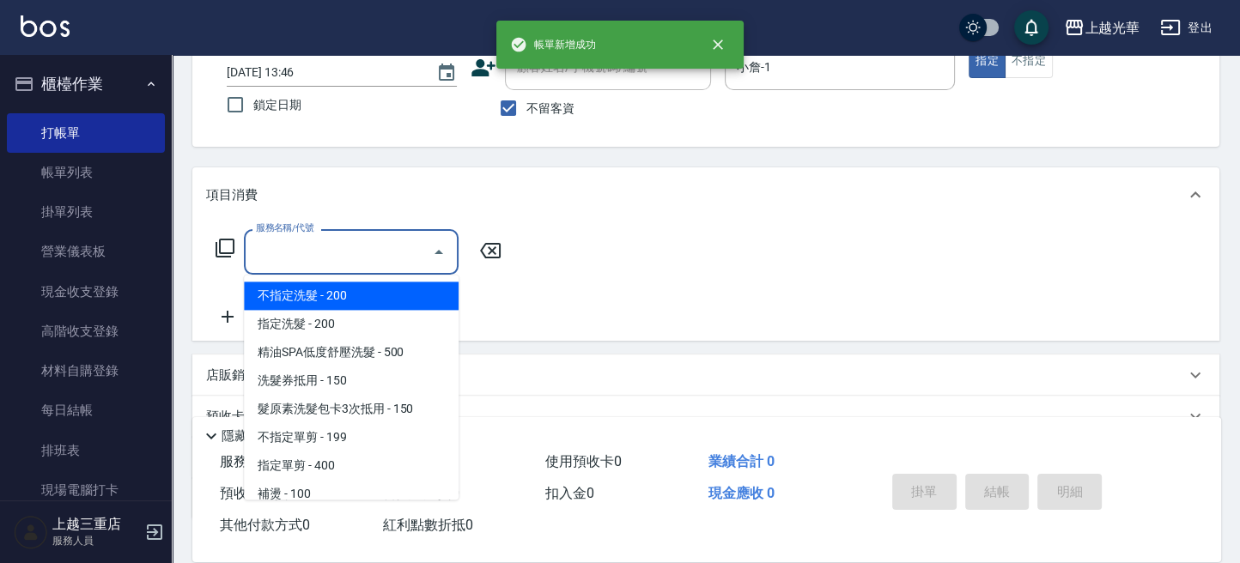
click at [337, 251] on input "服務名稱/代號" at bounding box center [338, 252] width 173 height 30
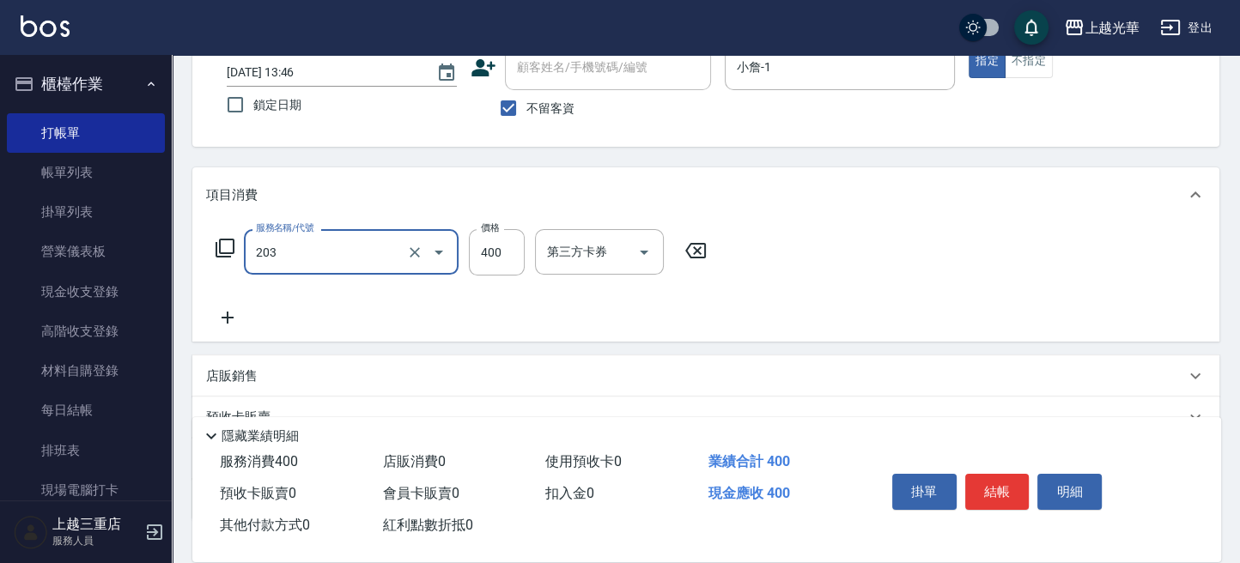
type input "指定單剪(203)"
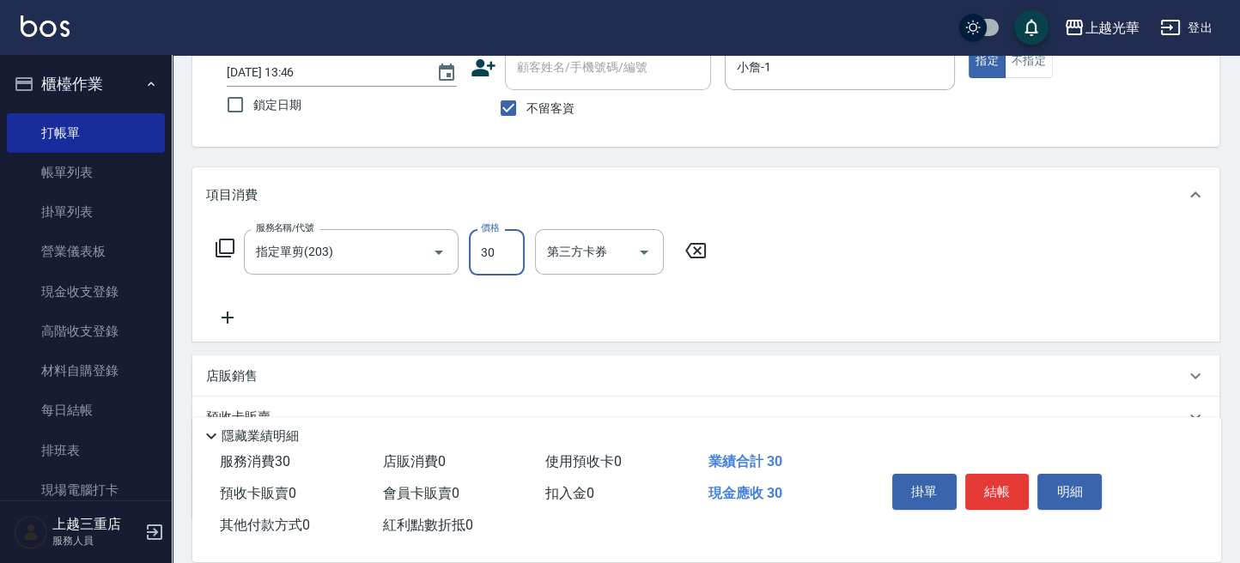
type input "30"
click at [227, 319] on icon at bounding box center [227, 318] width 12 height 12
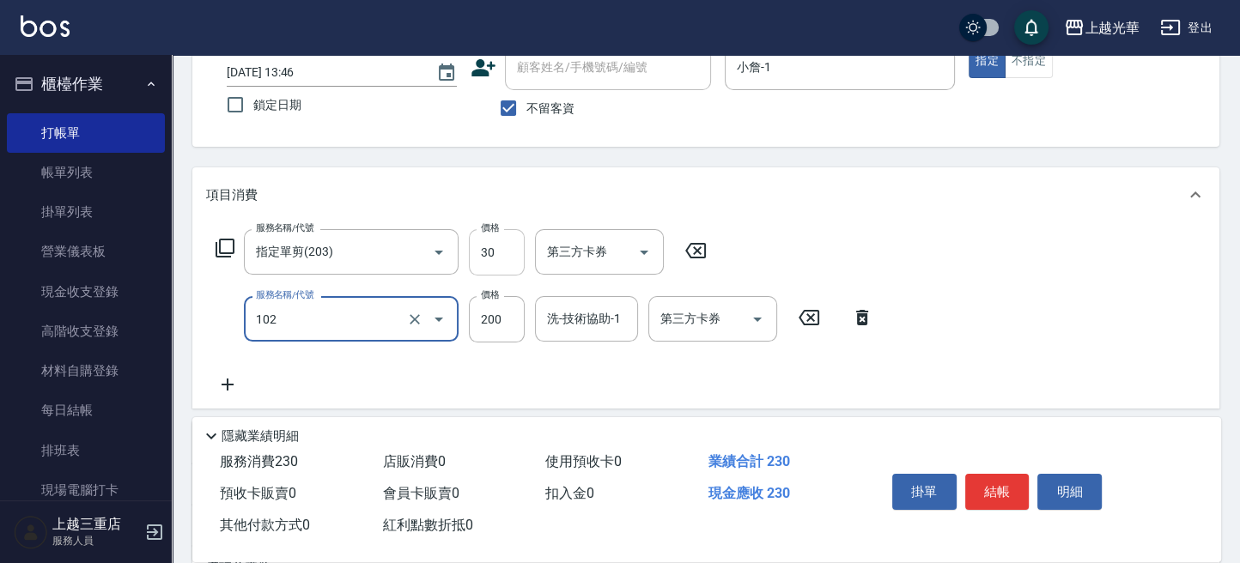
type input "指定洗髮(102)"
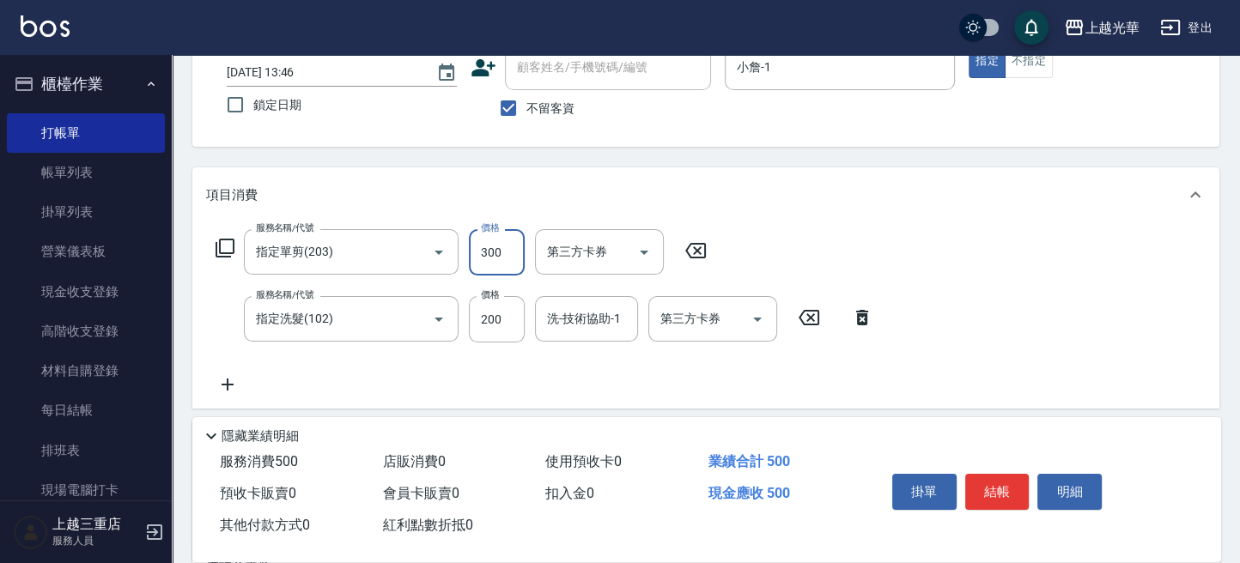
type input "300"
click at [699, 158] on div "Key In 打帳單 上一筆訂單:#4 帳單速查 結帳前確認明細 連續打單結帳 掛單 結帳 明細 帳單日期 [DATE] 13:46 鎖定日期 顧客姓名/手機…" at bounding box center [706, 345] width 1068 height 809
drag, startPoint x: 563, startPoint y: 319, endPoint x: 581, endPoint y: 319, distance: 18.0
click at [564, 319] on input "1" at bounding box center [587, 319] width 88 height 30
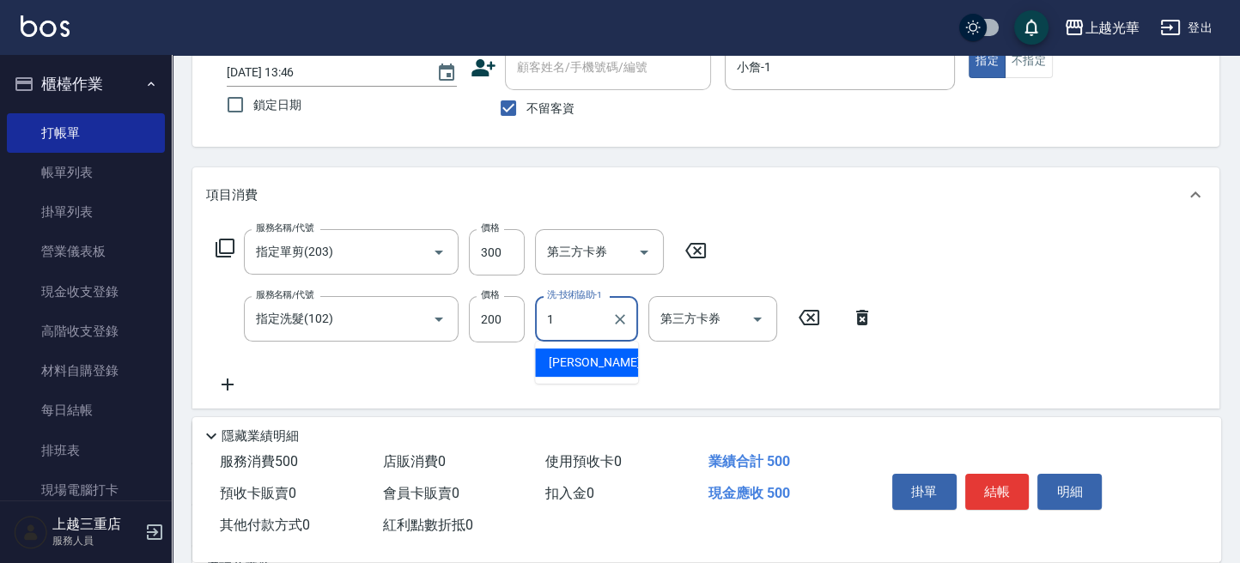
type input "小詹-1"
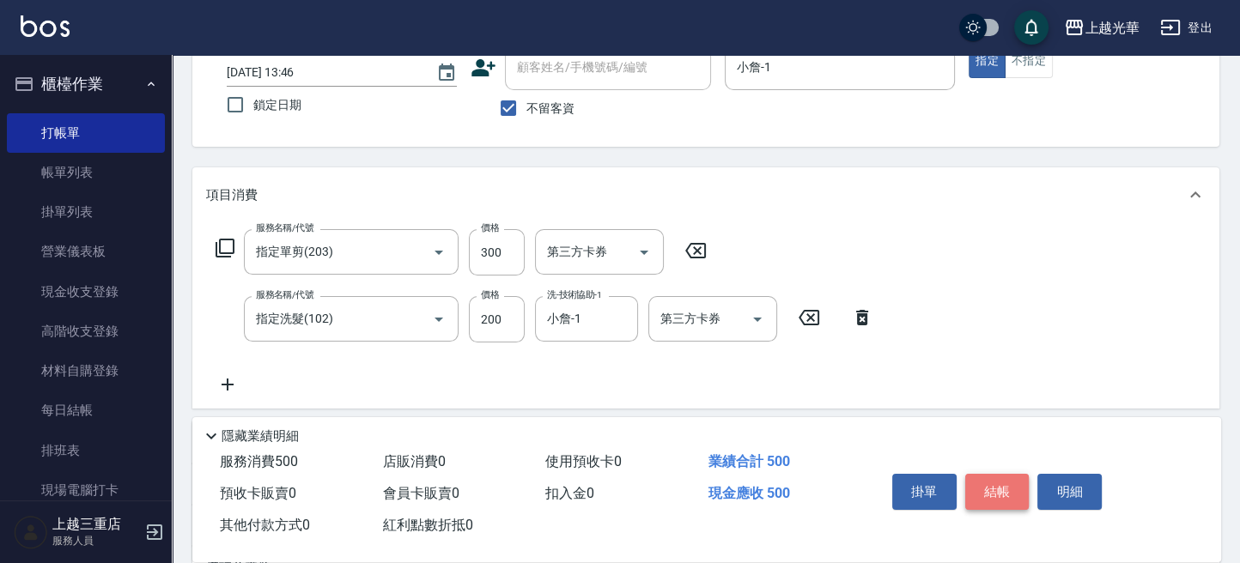
click at [985, 487] on button "結帳" at bounding box center [997, 492] width 64 height 36
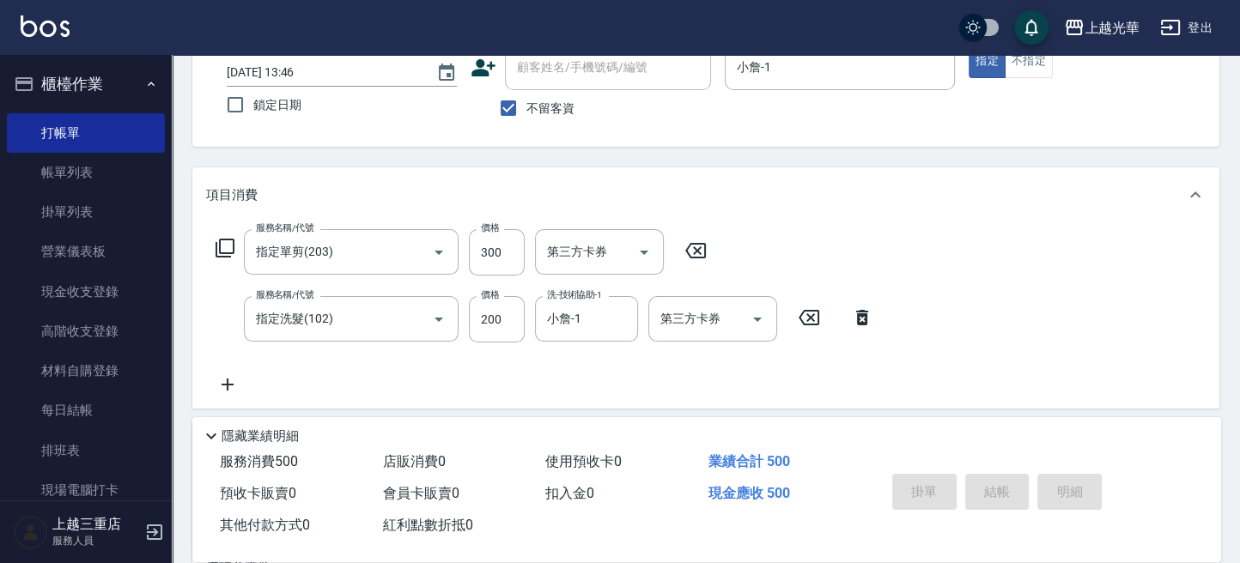
type input "[DATE] 13:47"
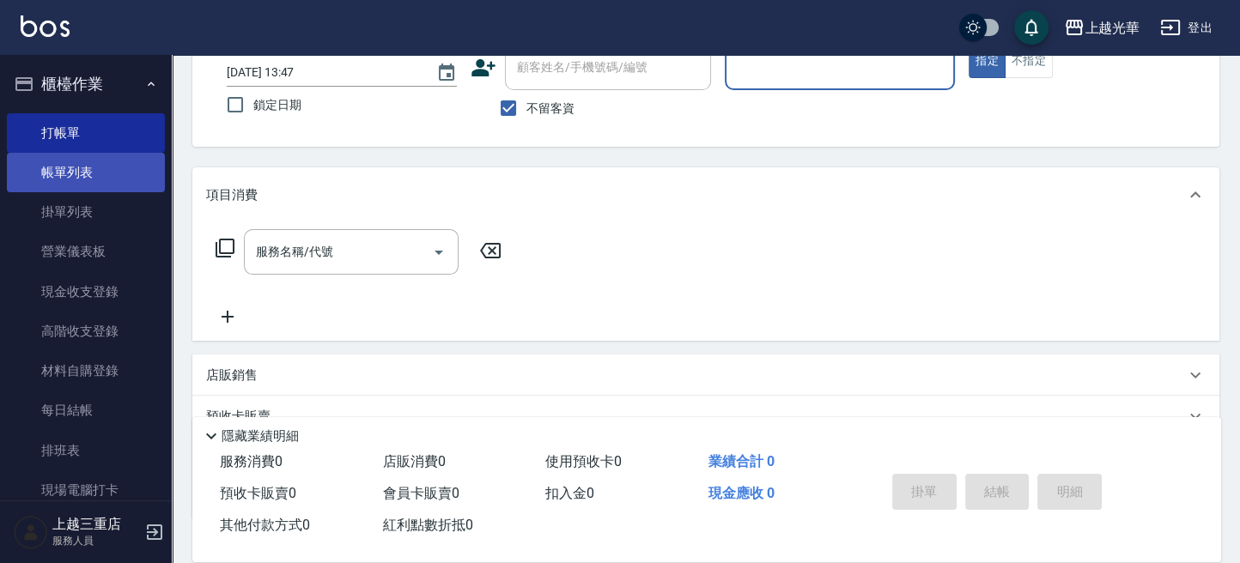
click at [97, 172] on link "帳單列表" at bounding box center [86, 172] width 158 height 39
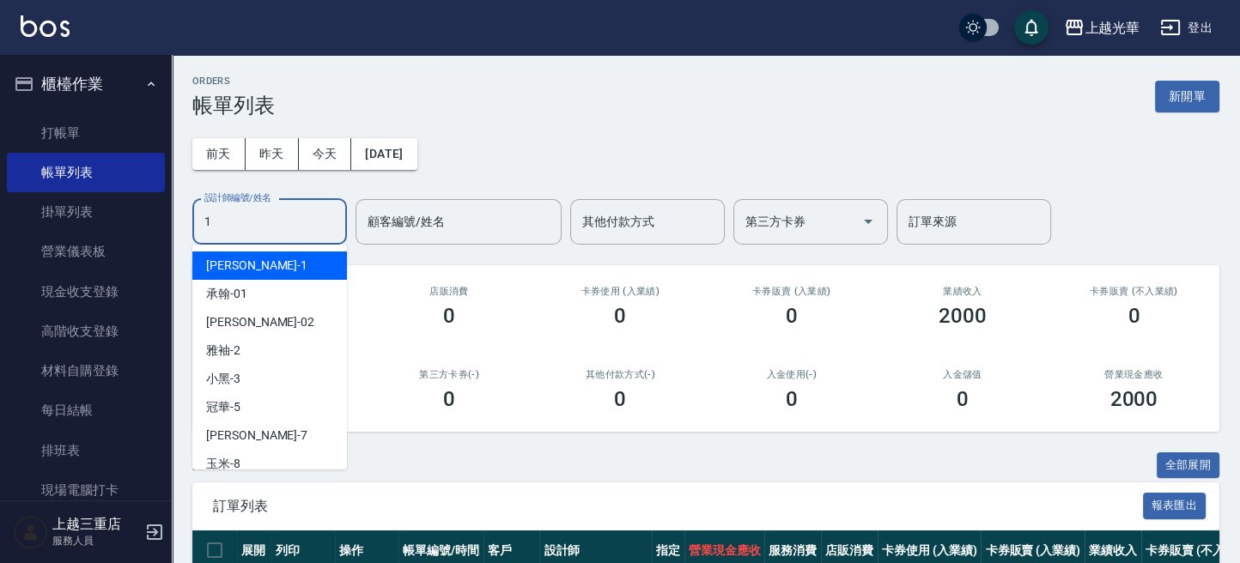
click at [264, 229] on input "1" at bounding box center [269, 222] width 139 height 30
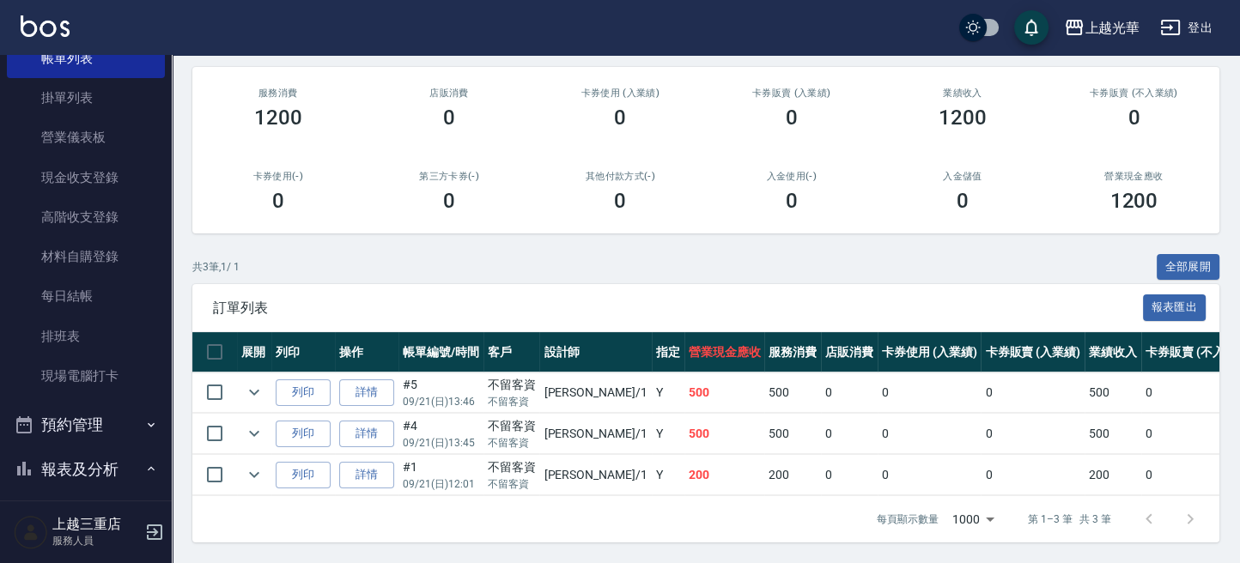
scroll to position [458, 0]
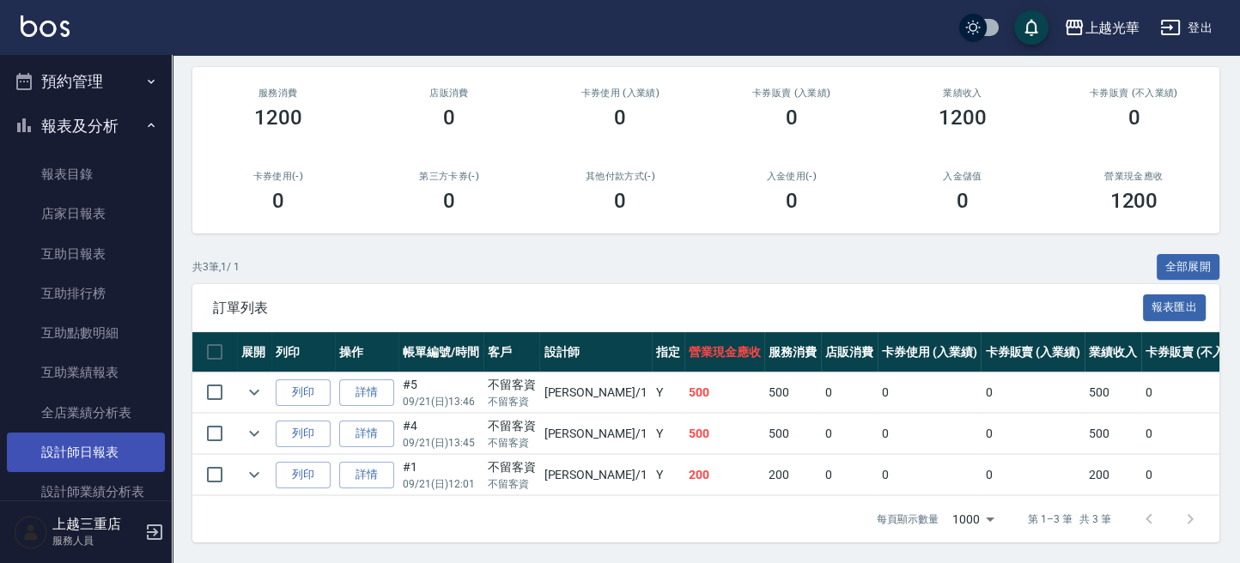
type input "小詹-1"
click at [104, 457] on link "設計師日報表" at bounding box center [86, 452] width 158 height 39
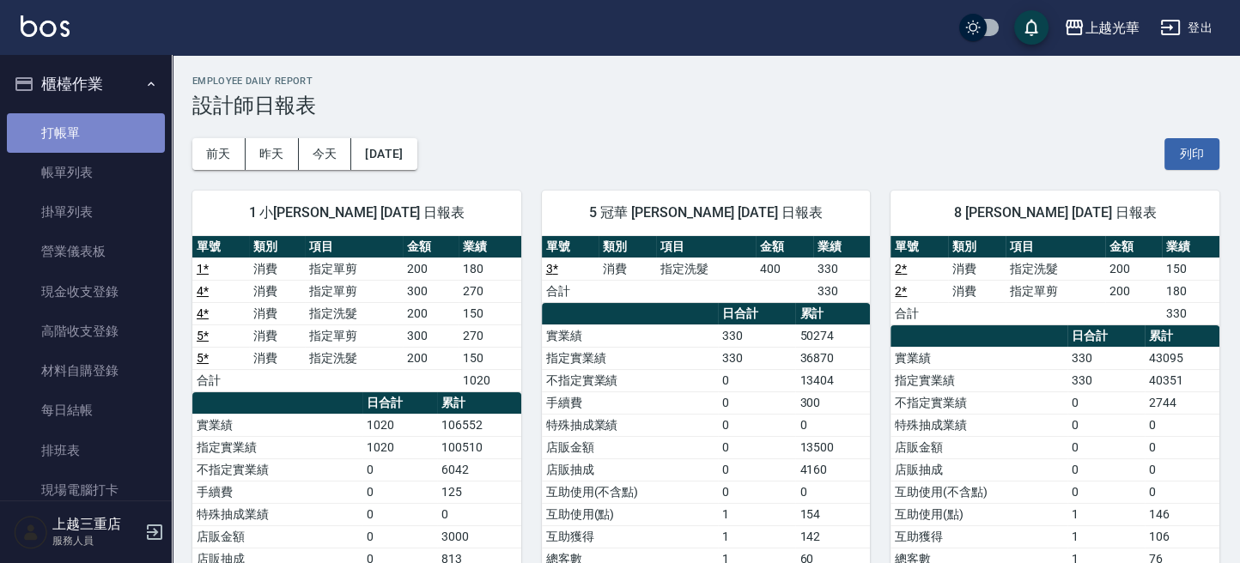
click at [94, 136] on link "打帳單" at bounding box center [86, 132] width 158 height 39
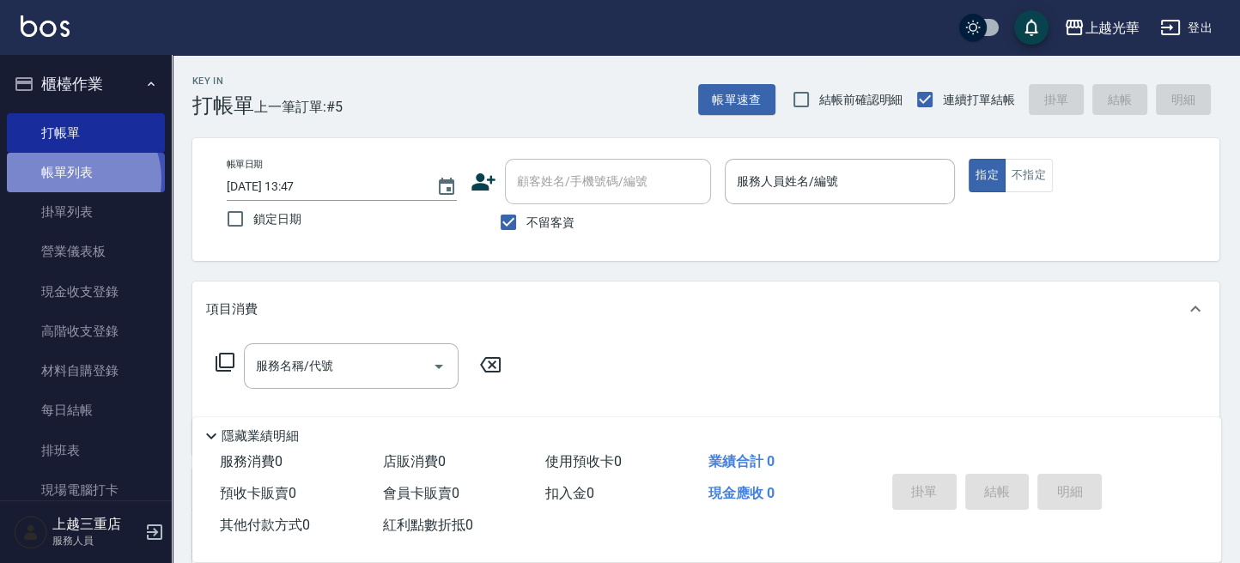
click at [77, 179] on link "帳單列表" at bounding box center [86, 172] width 158 height 39
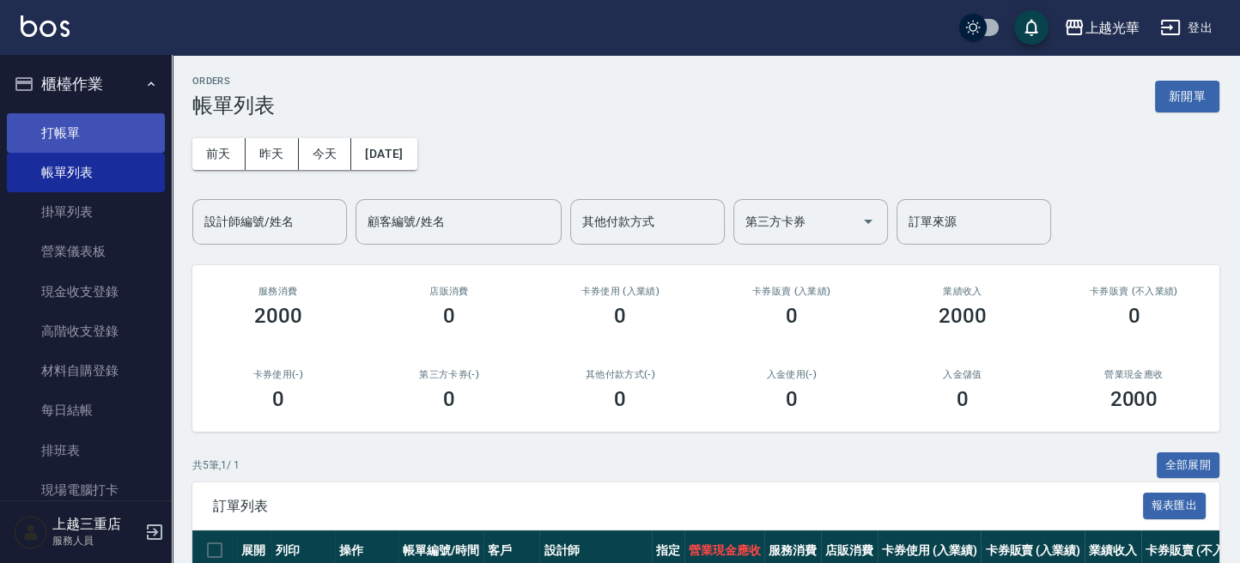
click at [100, 138] on link "打帳單" at bounding box center [86, 132] width 158 height 39
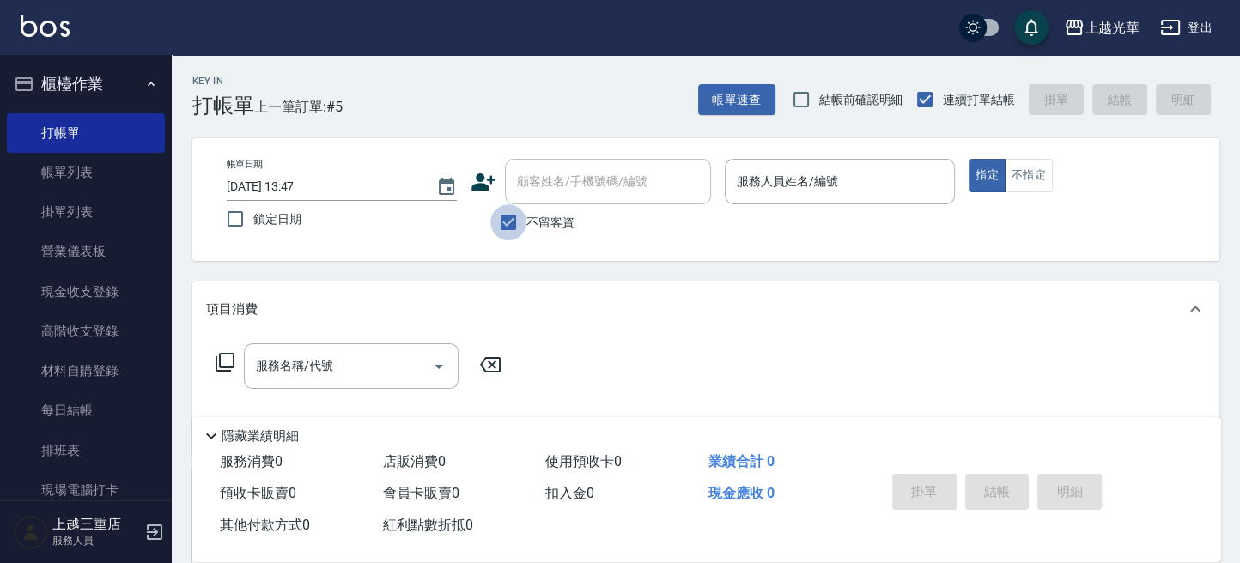
drag, startPoint x: 513, startPoint y: 220, endPoint x: 528, endPoint y: 203, distance: 21.9
click at [518, 214] on input "不留客資" at bounding box center [508, 222] width 36 height 36
checkbox input "false"
click at [547, 184] on input "顧客姓名/手機號碼/編號" at bounding box center [594, 182] width 165 height 30
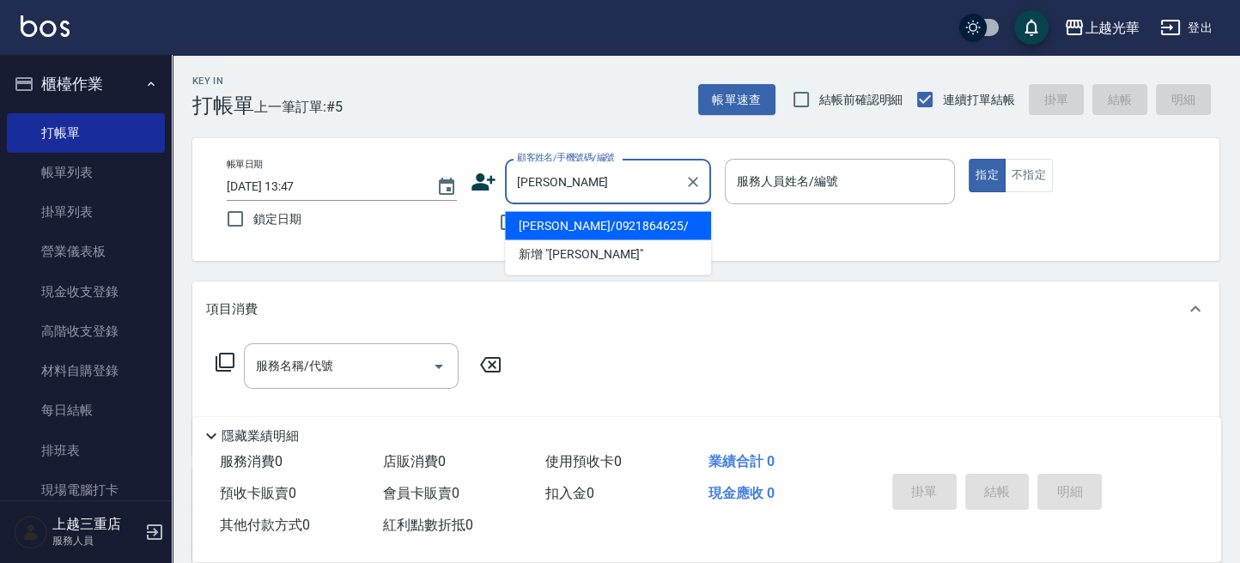
click at [581, 221] on li "[PERSON_NAME]/0921864625/" at bounding box center [608, 225] width 206 height 28
type input "[PERSON_NAME]/0921864625/"
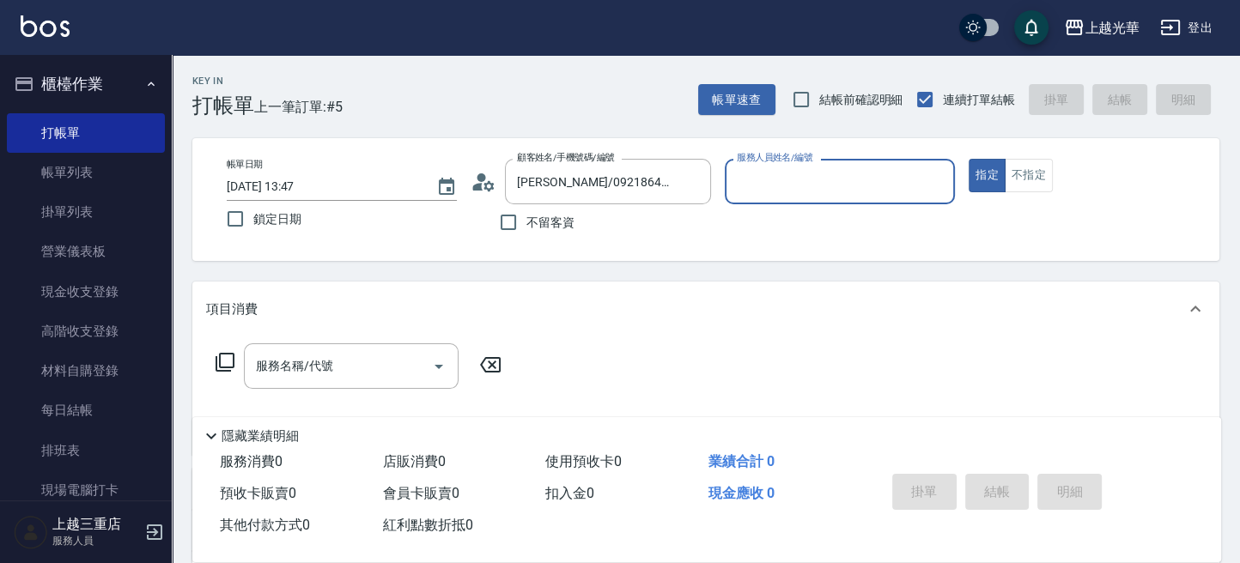
type input "喨喨-9"
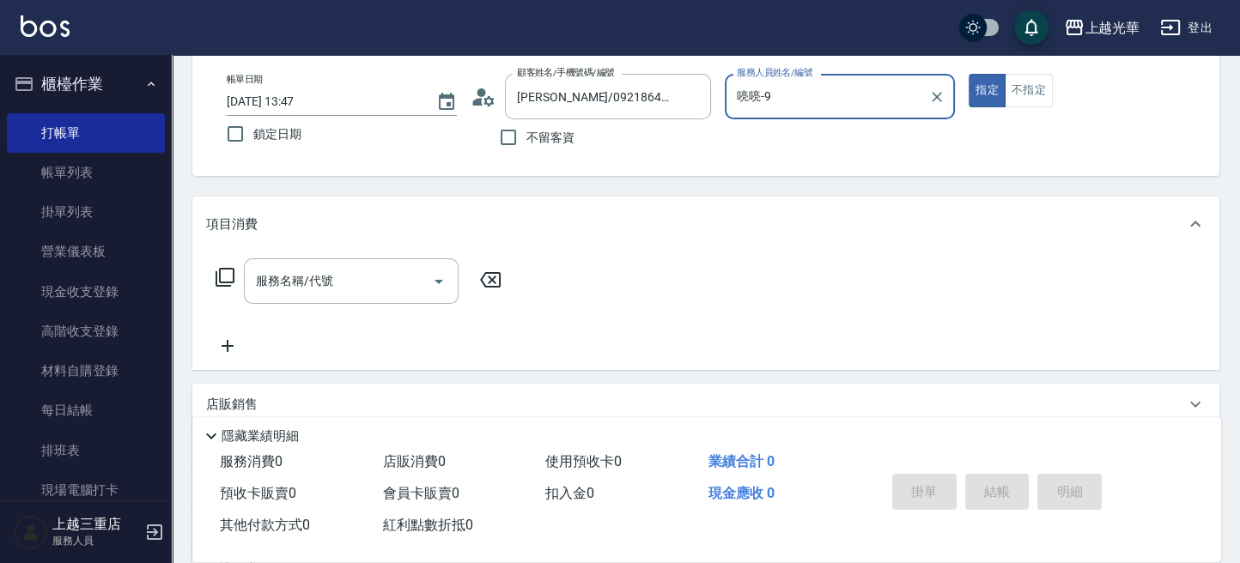
scroll to position [114, 0]
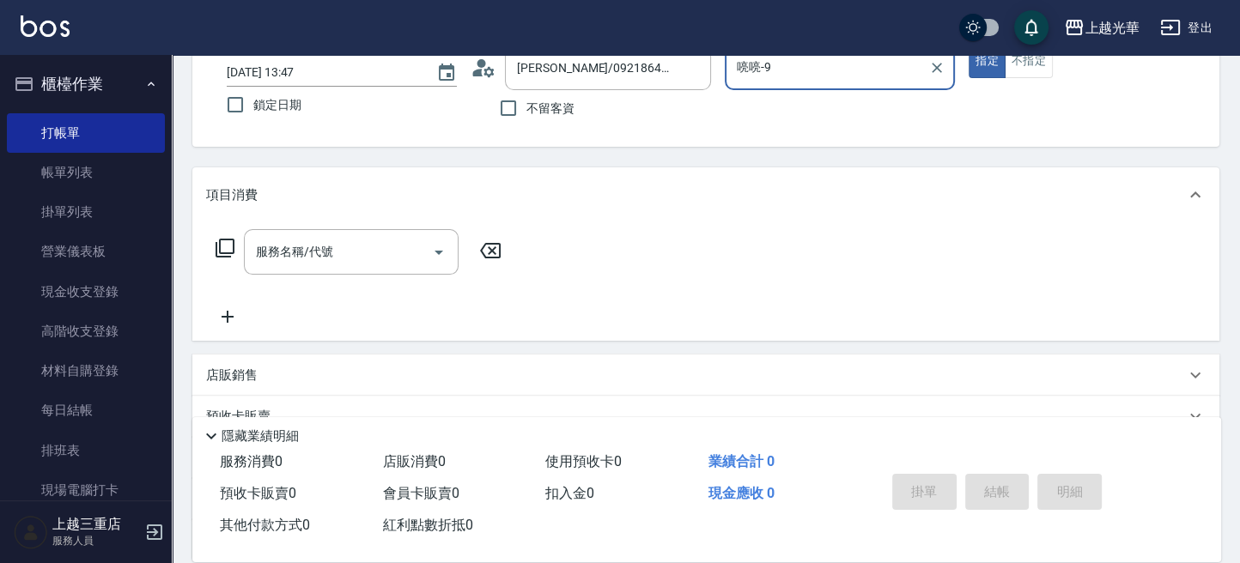
drag, startPoint x: 314, startPoint y: 258, endPoint x: 316, endPoint y: 240, distance: 18.1
click at [316, 249] on input "服務名稱/代號" at bounding box center [338, 252] width 173 height 30
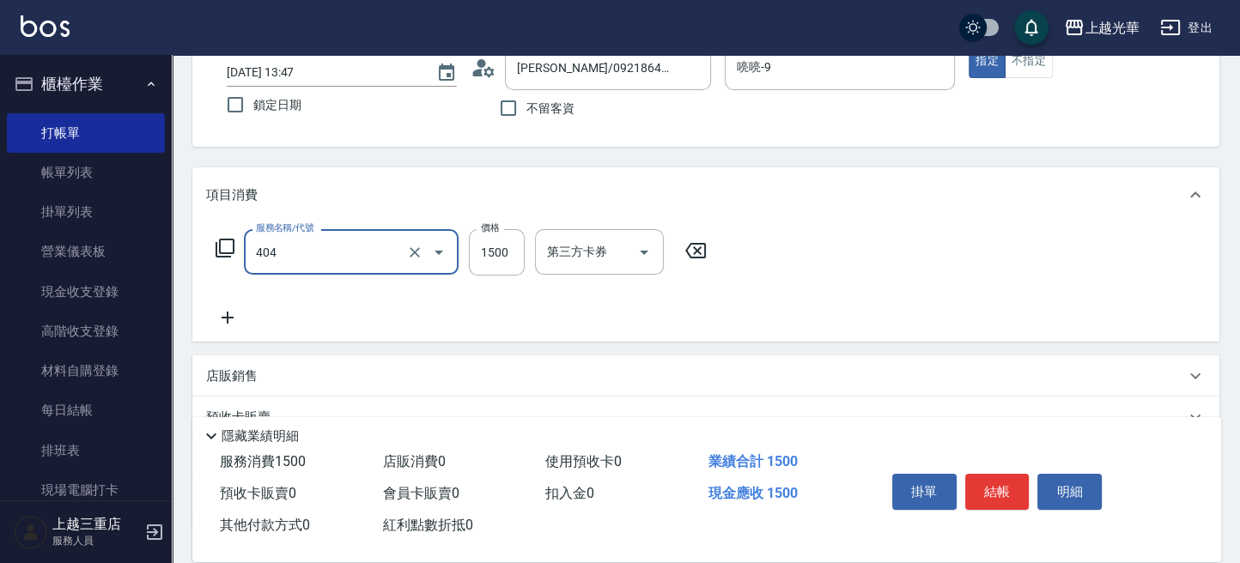
type input "設計染髮(404)"
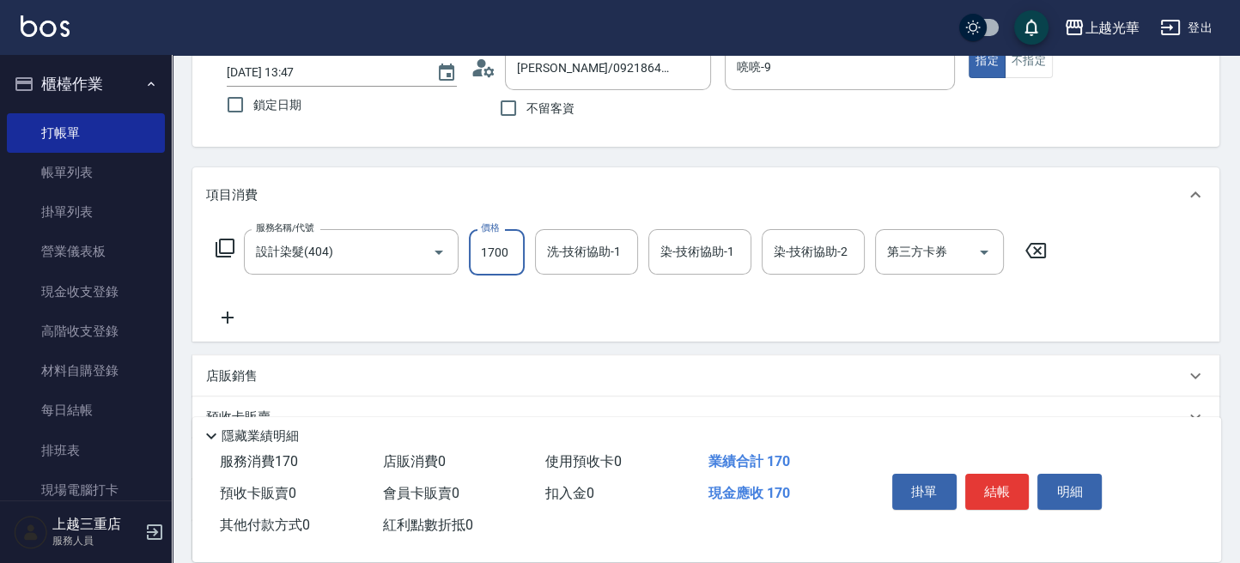
type input "1700"
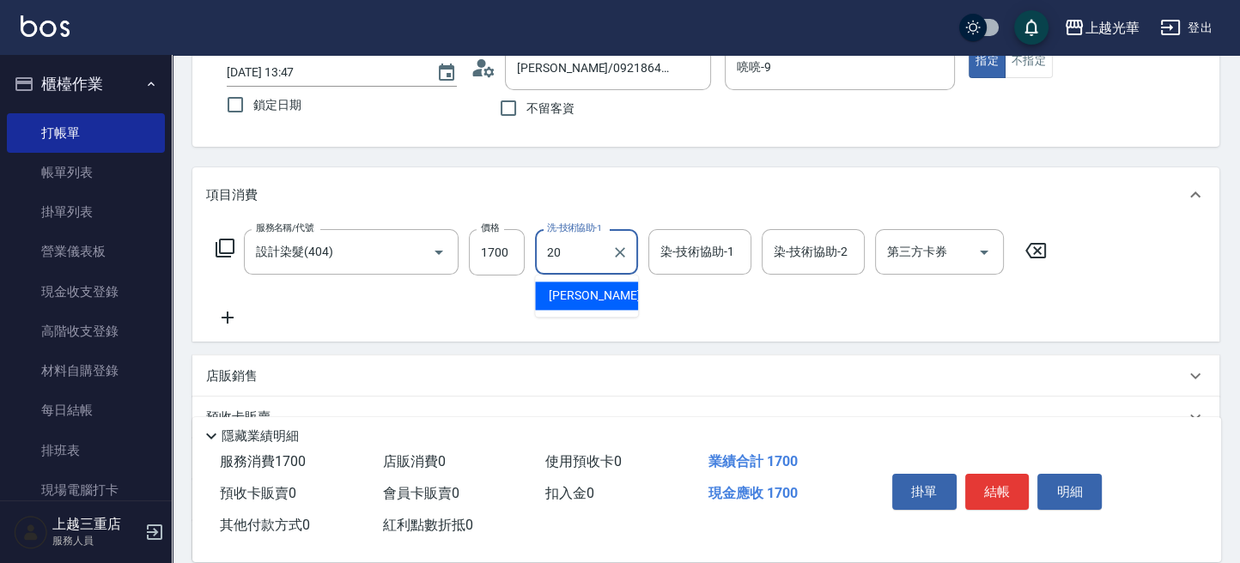
type input "[PERSON_NAME]-20"
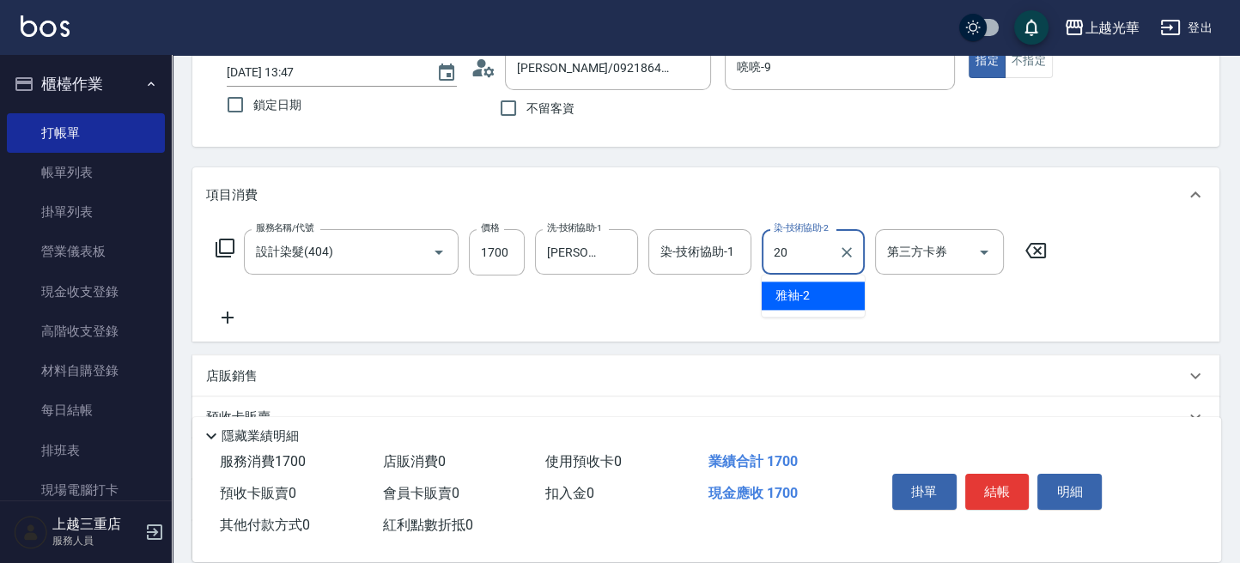
type input "[PERSON_NAME]-20"
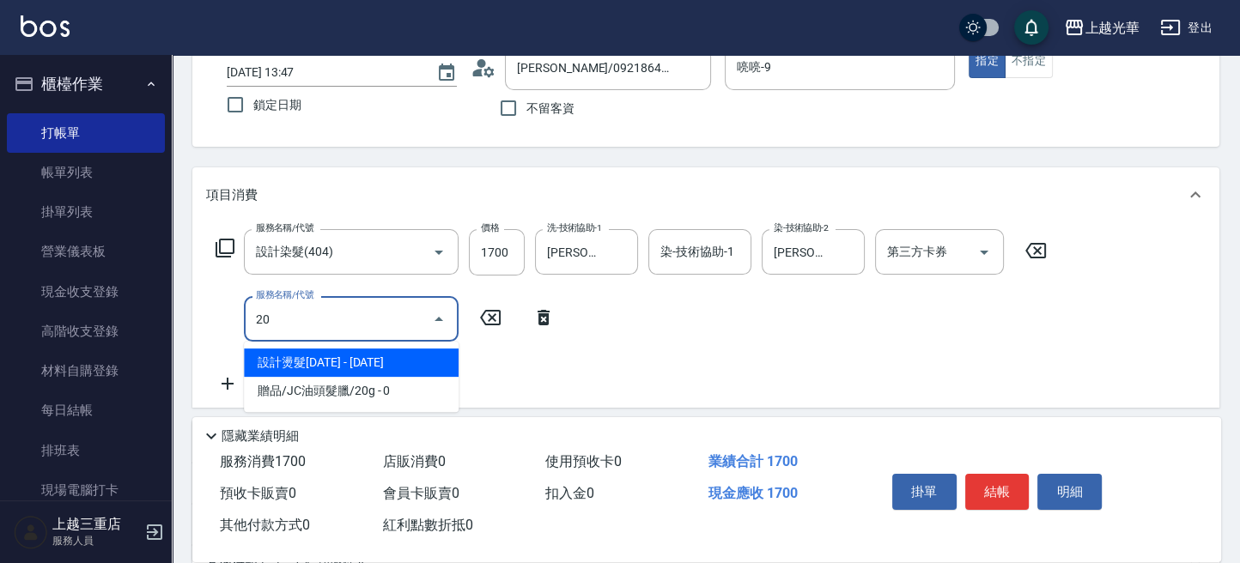
type input "2"
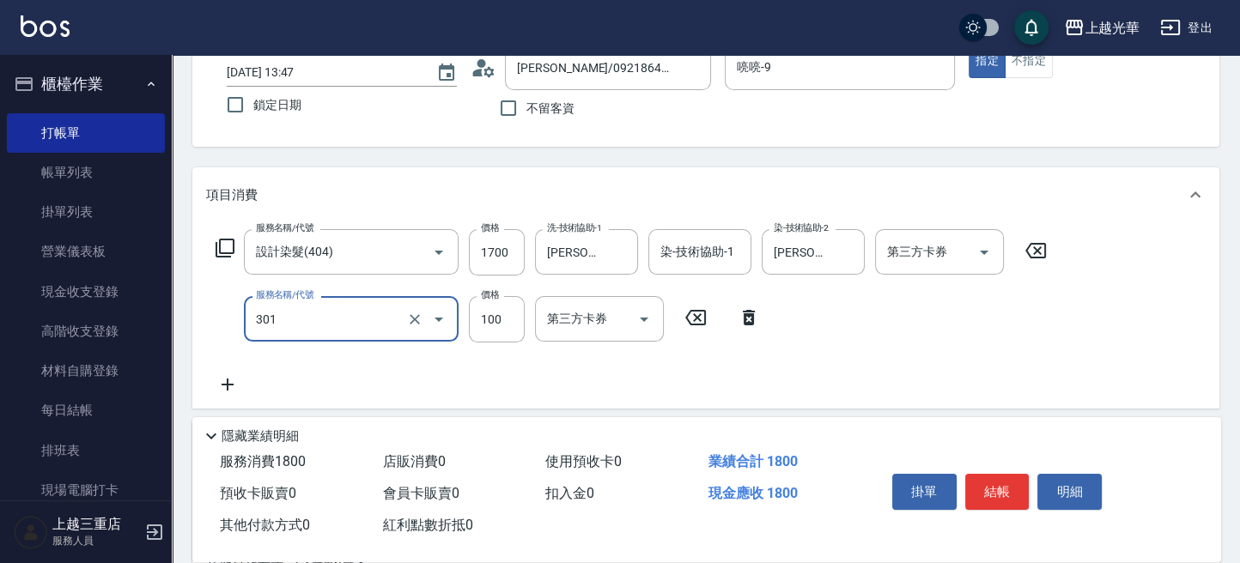
type input "補燙(301)"
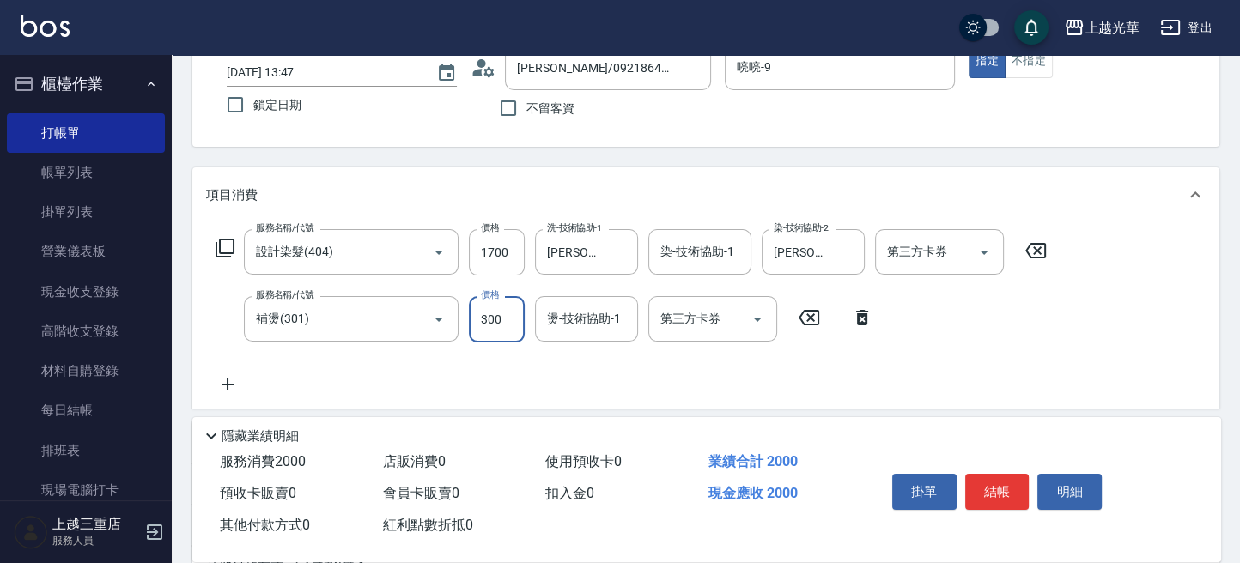
type input "300"
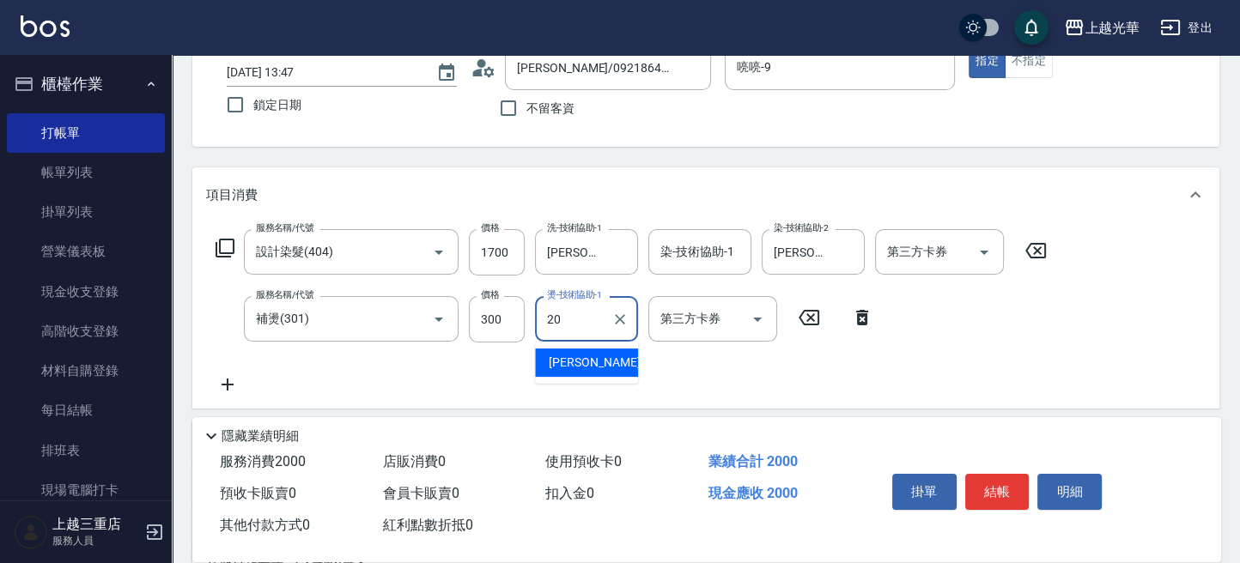
type input "[PERSON_NAME]-20"
drag, startPoint x: 1016, startPoint y: 460, endPoint x: 1016, endPoint y: 482, distance: 22.3
click at [1016, 479] on div "掛單 結帳 明細" at bounding box center [1032, 493] width 336 height 95
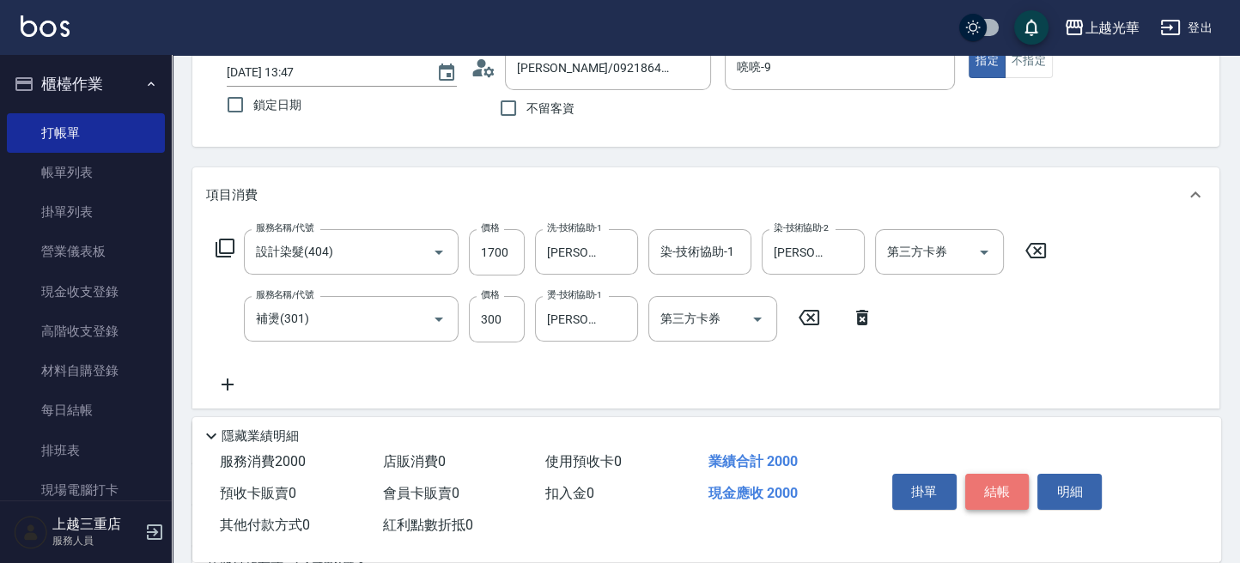
click at [1016, 484] on button "結帳" at bounding box center [997, 492] width 64 height 36
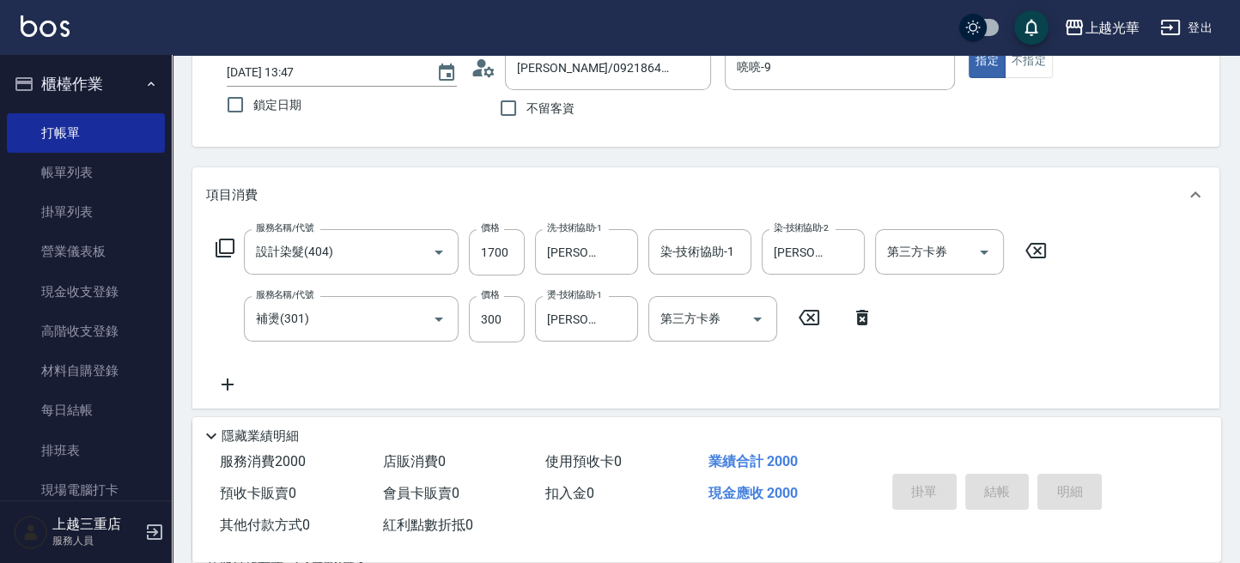
type input "[DATE] 13:50"
